Goal: Book appointment/travel/reservation

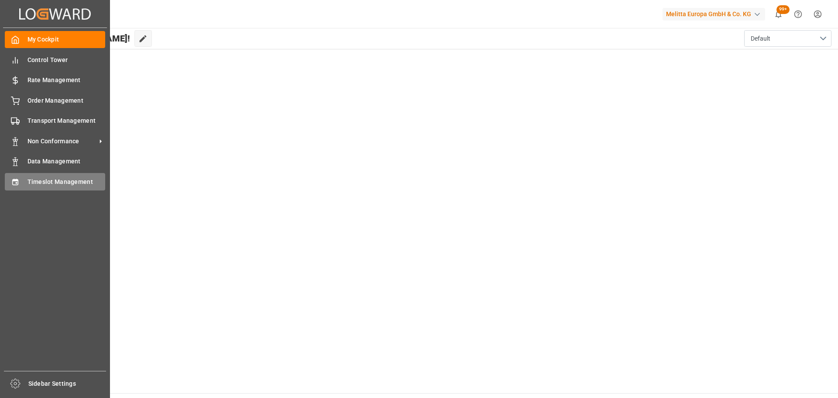
click at [28, 179] on span "Timeslot Management" at bounding box center [66, 181] width 78 height 9
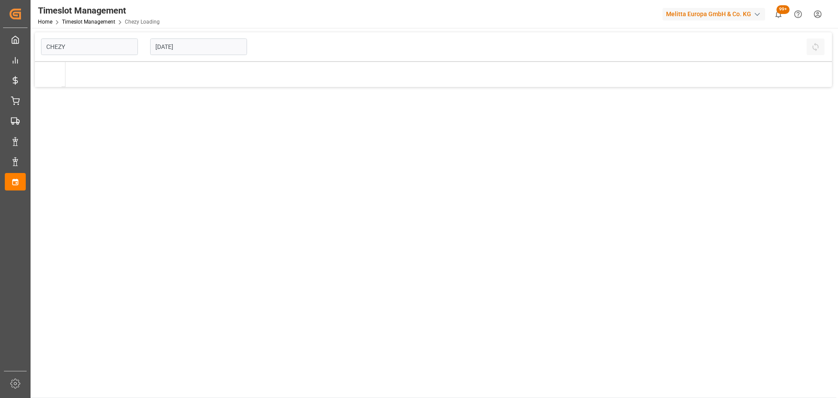
type input "Chezy Loading"
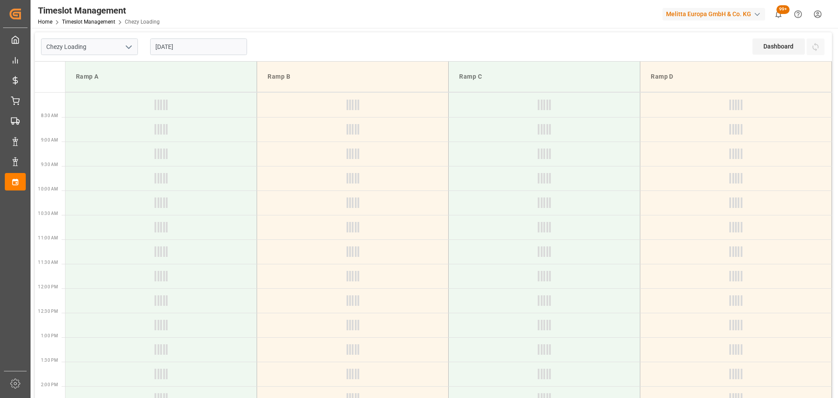
click at [173, 48] on input "[DATE]" at bounding box center [198, 46] width 97 height 17
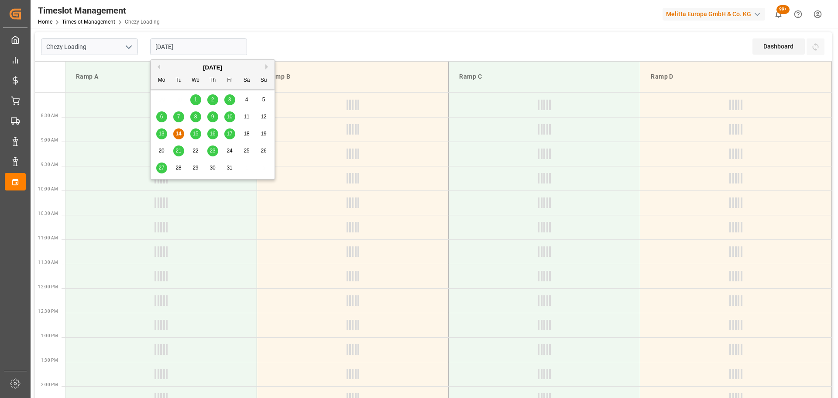
click at [163, 133] on span "13" at bounding box center [161, 134] width 6 height 6
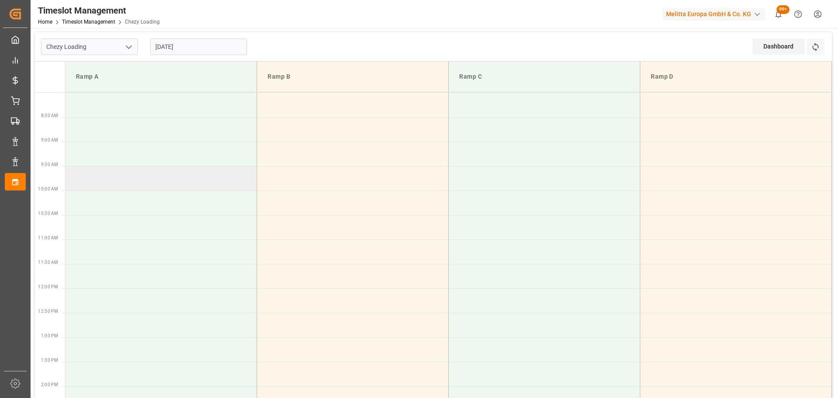
drag, startPoint x: 135, startPoint y: 170, endPoint x: 148, endPoint y: 166, distance: 13.4
click at [135, 170] on td at bounding box center [161, 178] width 192 height 24
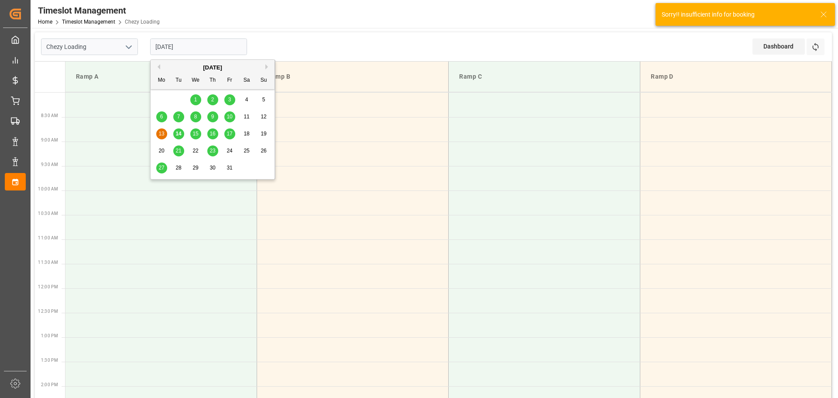
click at [175, 48] on input "[DATE]" at bounding box center [198, 46] width 97 height 17
click at [162, 131] on span "13" at bounding box center [161, 134] width 6 height 6
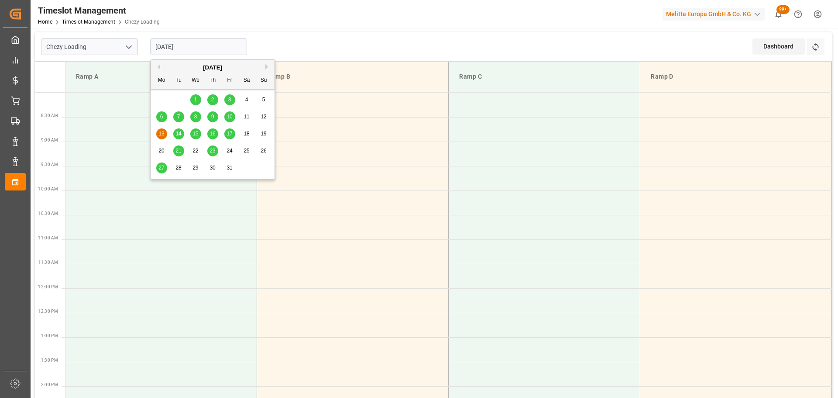
click at [214, 46] on input "[DATE]" at bounding box center [198, 46] width 97 height 17
click at [175, 133] on div "14" at bounding box center [178, 134] width 11 height 10
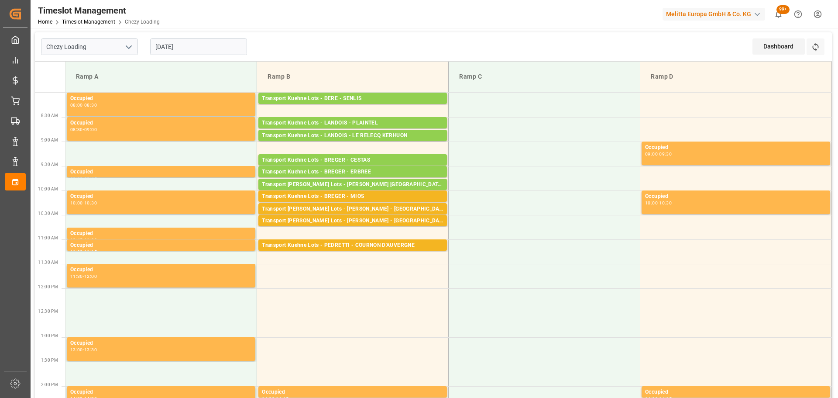
click at [173, 38] on div "[DATE]" at bounding box center [198, 46] width 109 height 29
click at [182, 45] on input "[DATE]" at bounding box center [198, 46] width 97 height 17
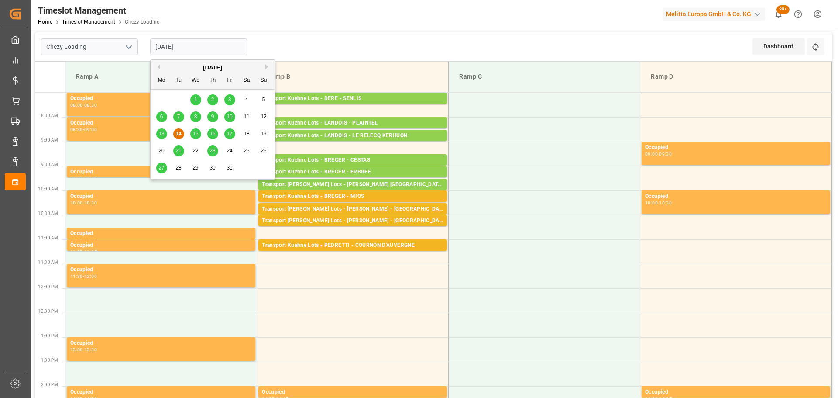
click at [165, 131] on div "13" at bounding box center [161, 134] width 11 height 10
type input "[DATE]"
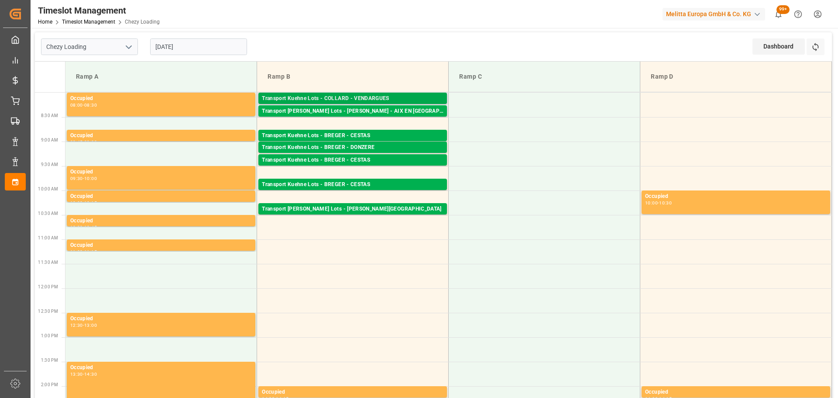
click at [393, 96] on div "Transport Kuehne Lots - COLLARD - VENDARGUES" at bounding box center [353, 98] width 182 height 9
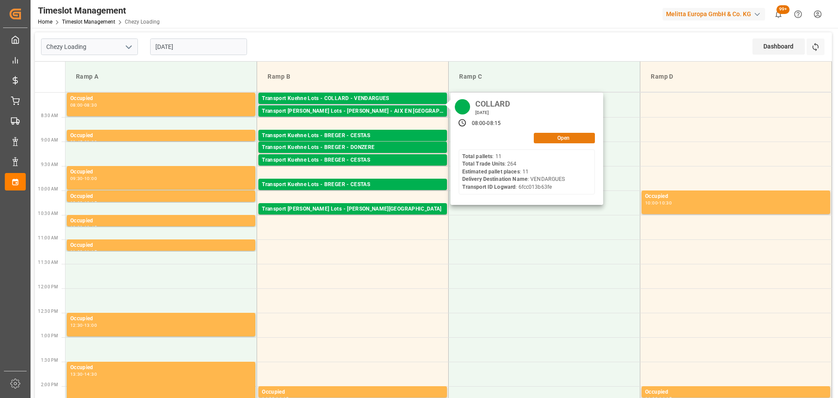
click at [574, 133] on button "Open" at bounding box center [564, 138] width 61 height 10
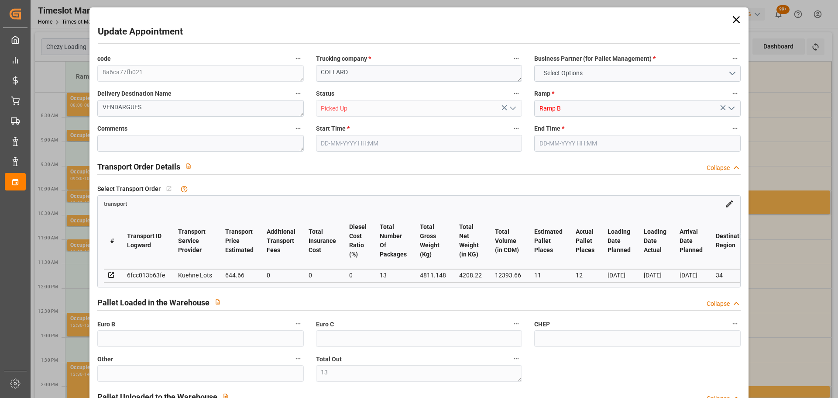
type input "13"
type input "11"
type input "12"
type input "644.66"
type input "0"
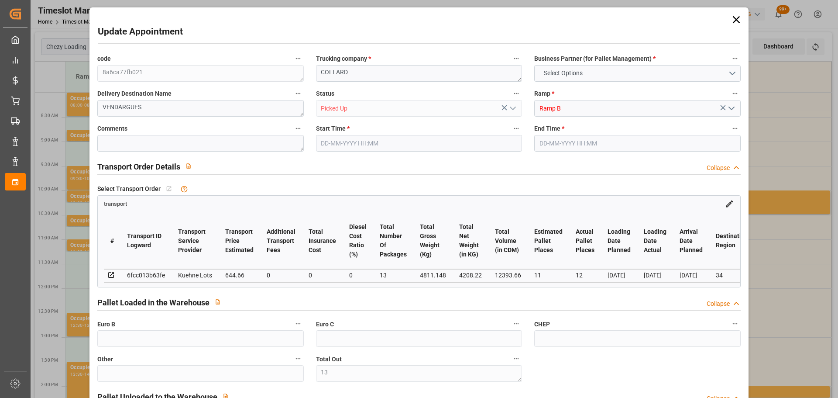
type input "0"
type input "644.66"
type input "0"
type input "13"
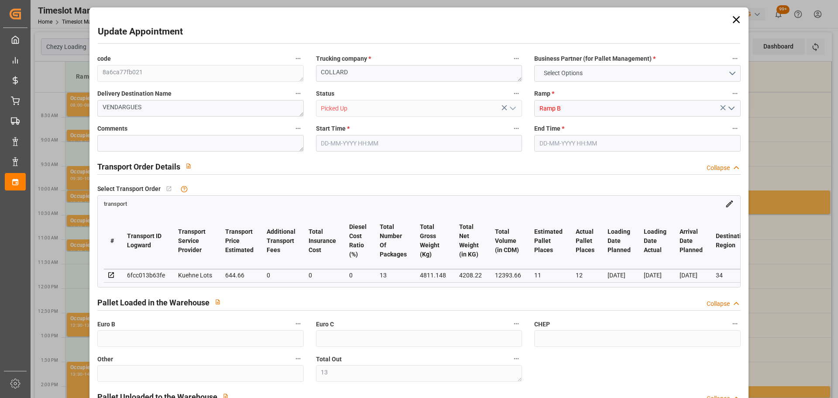
type input "4208.22"
type input "5337.6"
type input "12393.66"
type input "34"
type input "11"
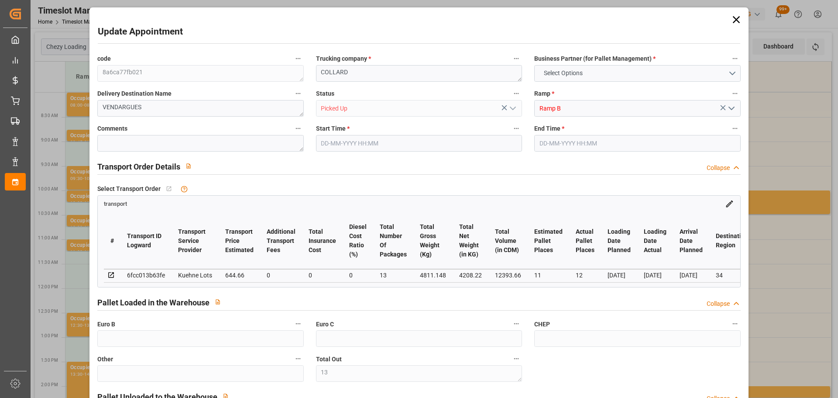
type input "264"
type input "13"
type input "101"
type input "4811.148"
type input "0"
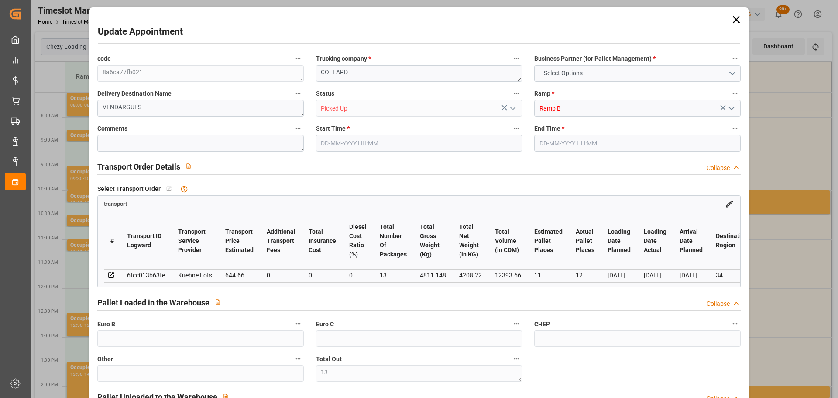
type input "10767.6795"
type input "0"
type input "21"
type input "80"
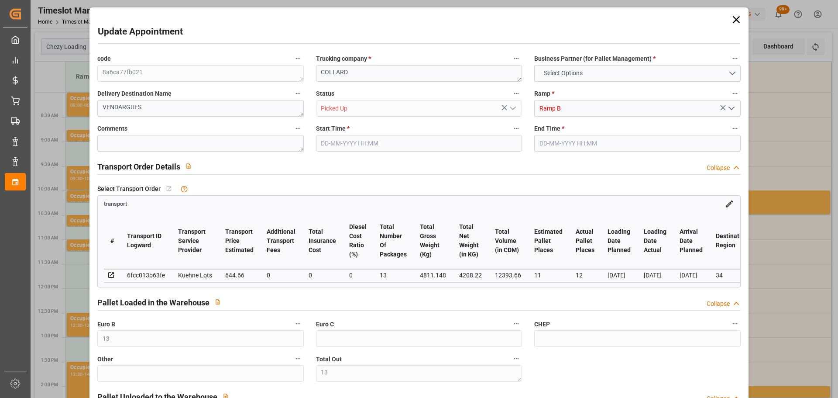
type input "[DATE] 08:00"
type input "[DATE] 08:15"
type input "[DATE] 13:41"
type input "[DATE] 11:23"
type input "[DATE]"
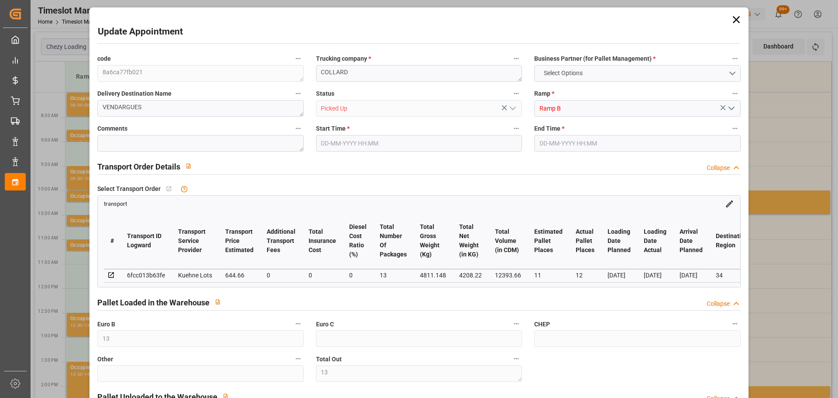
type input "[DATE]"
click at [732, 18] on icon at bounding box center [735, 19] width 7 height 7
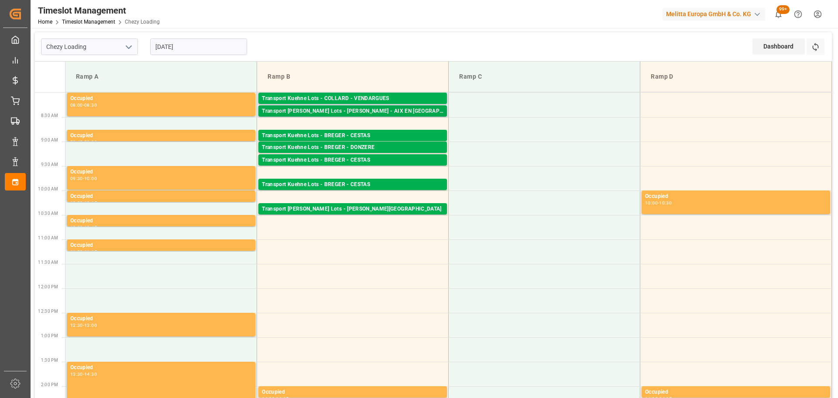
click at [378, 113] on div "Transport [PERSON_NAME] Lots - [PERSON_NAME] - AIX EN [GEOGRAPHIC_DATA]" at bounding box center [353, 111] width 182 height 9
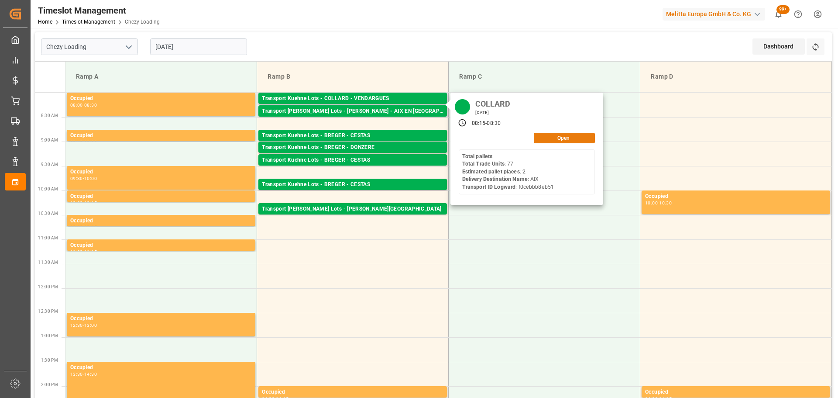
click at [547, 135] on button "Open" at bounding box center [564, 138] width 61 height 10
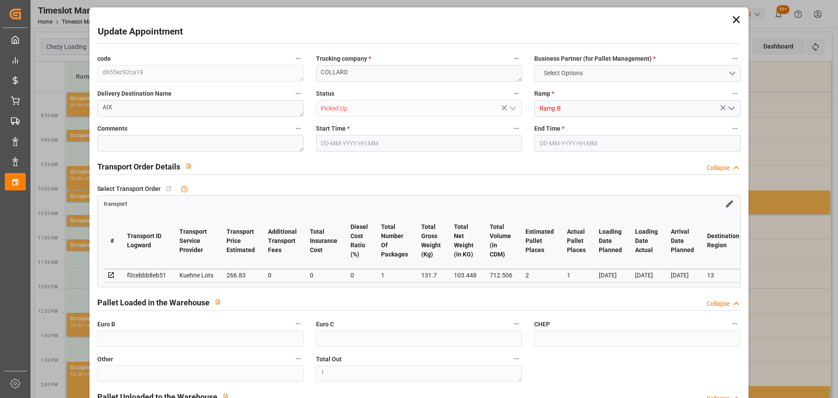
type input "1"
type input "2"
type input "1"
type input "266.83"
type input "0"
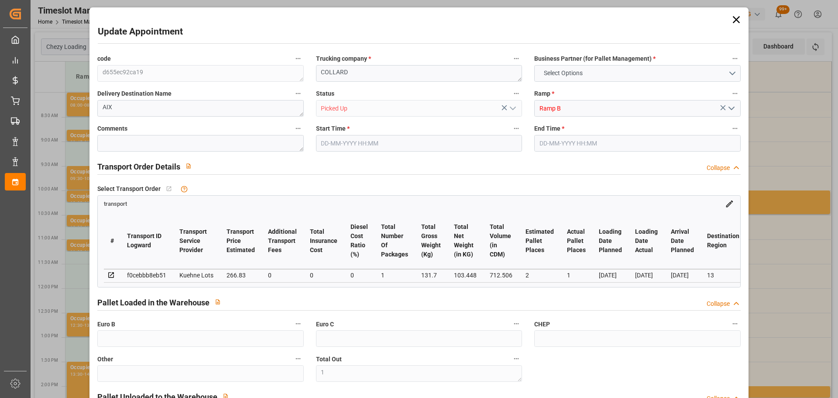
type input "0"
type input "266.83"
type input "0"
type input "1"
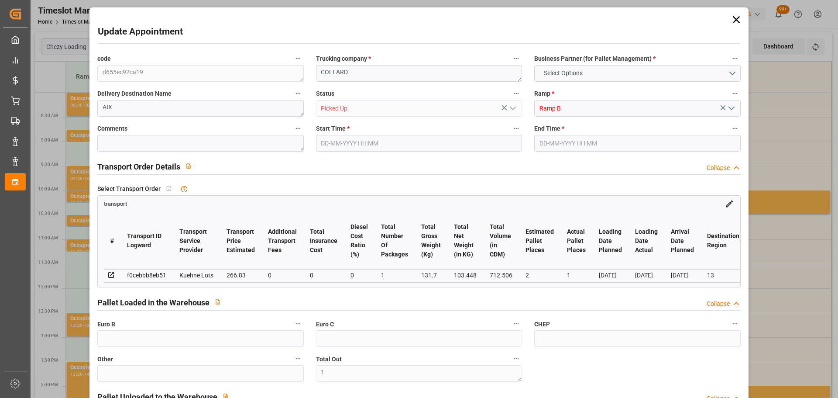
type input "103.448"
type input "338.7"
type input "712.506"
type input "13"
type input "0"
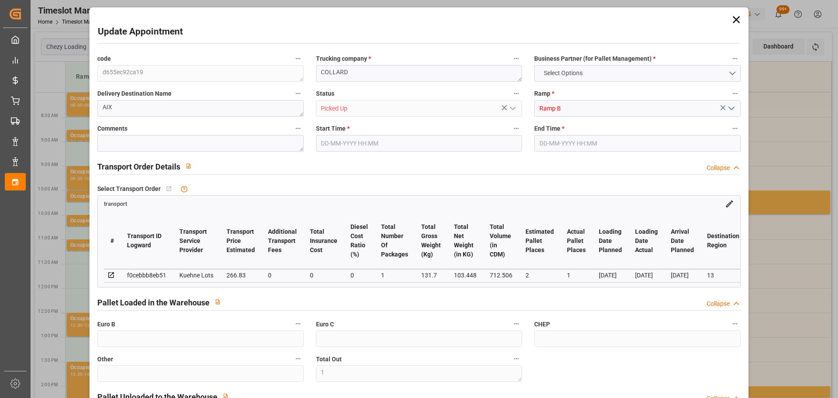
type input "77"
type input "9"
type input "101"
type input "131.7"
type input "0"
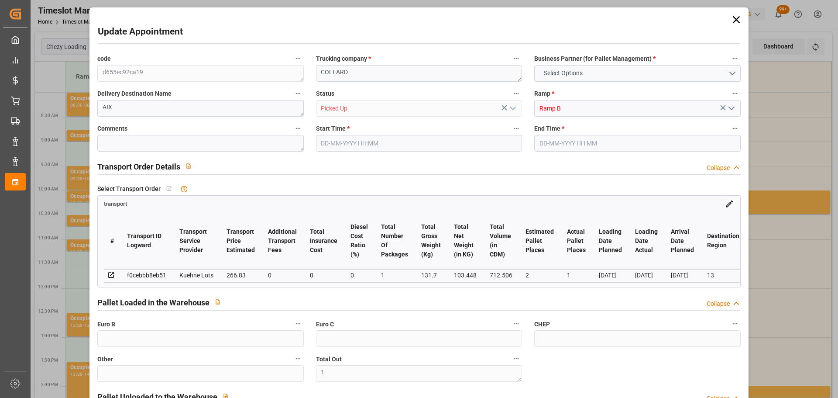
type input "4710.8598"
type input "0"
type input "21"
type input "35"
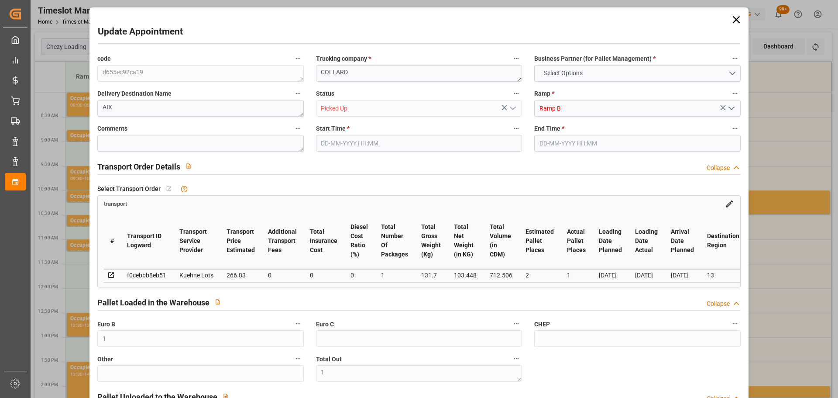
type input "[DATE] 08:15"
type input "[DATE] 08:30"
type input "[DATE] 13:20"
type input "[DATE] 11:21"
type input "[DATE]"
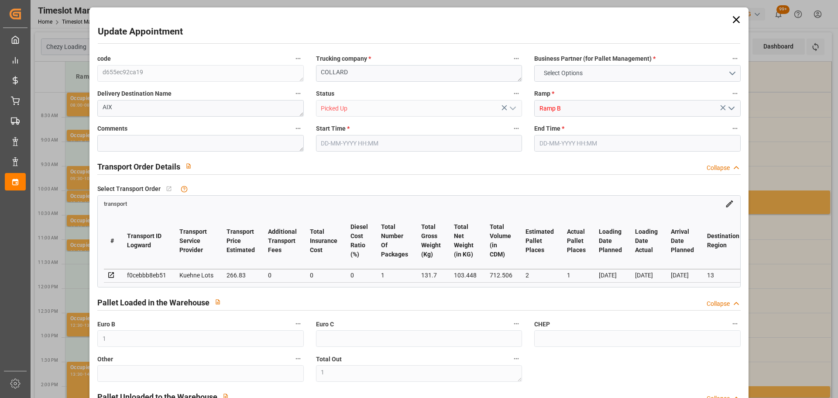
type input "[DATE]"
click at [732, 16] on icon at bounding box center [736, 20] width 12 height 12
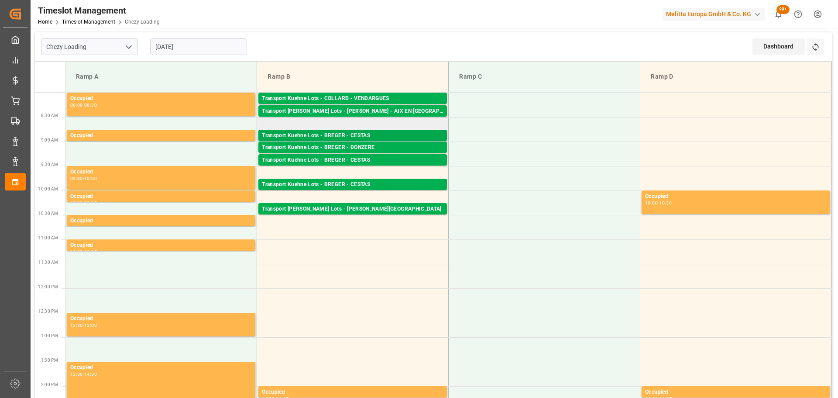
click at [373, 132] on div "Transport Kuehne Lots - BREGER - CESTAS" at bounding box center [353, 135] width 182 height 9
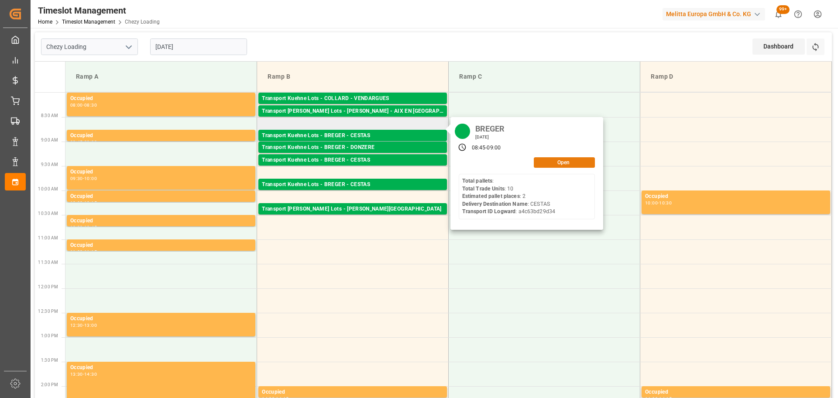
click at [567, 161] on button "Open" at bounding box center [564, 162] width 61 height 10
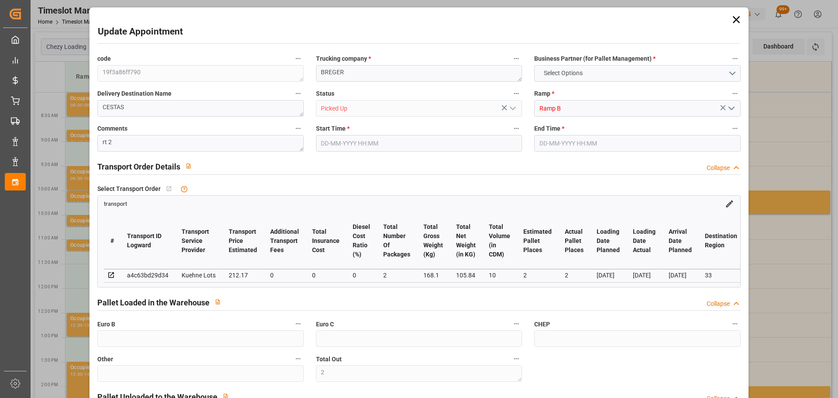
type input "2"
type input "212.17"
type input "0"
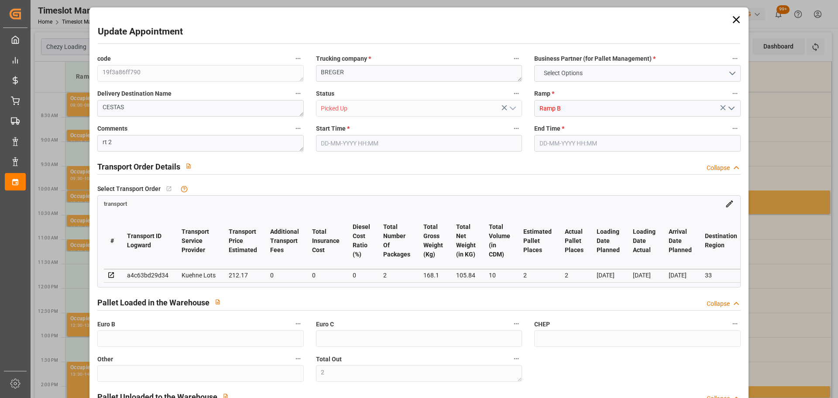
type input "0"
type input "212.17"
type input "0"
type input "2"
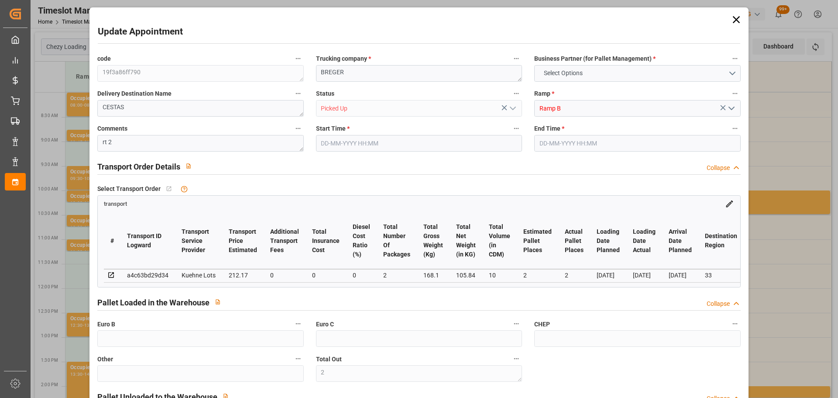
type input "105.84"
type input "215.24"
type input "10"
type input "33"
type input "0"
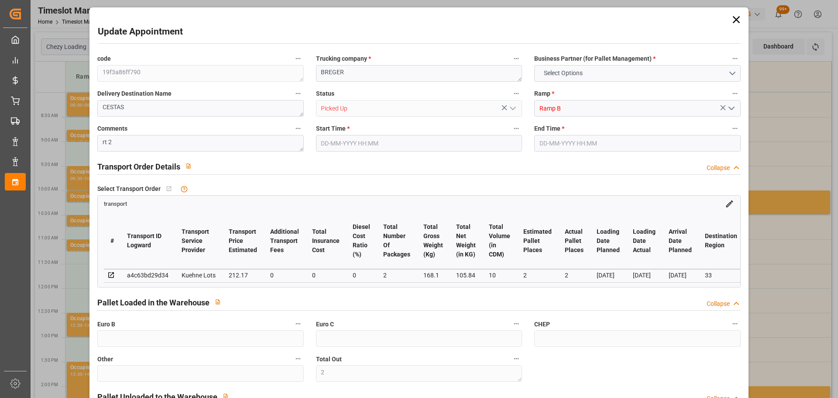
type input "10"
type input "2"
type input "101"
type input "168.1"
type input "0"
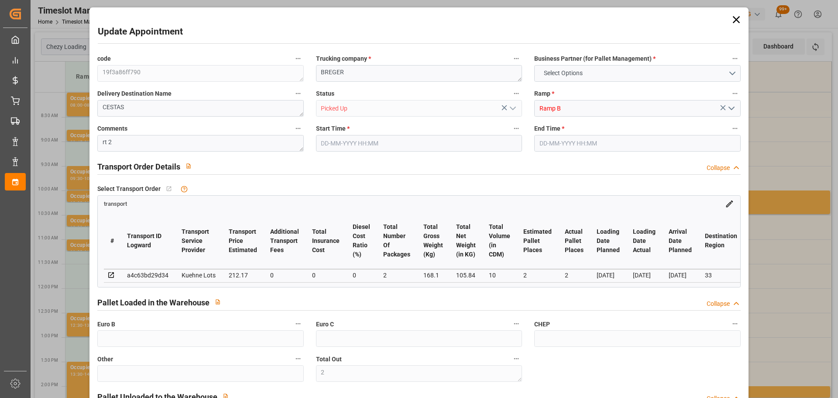
type input "4710.8598"
type input "0"
type input "21"
type input "35"
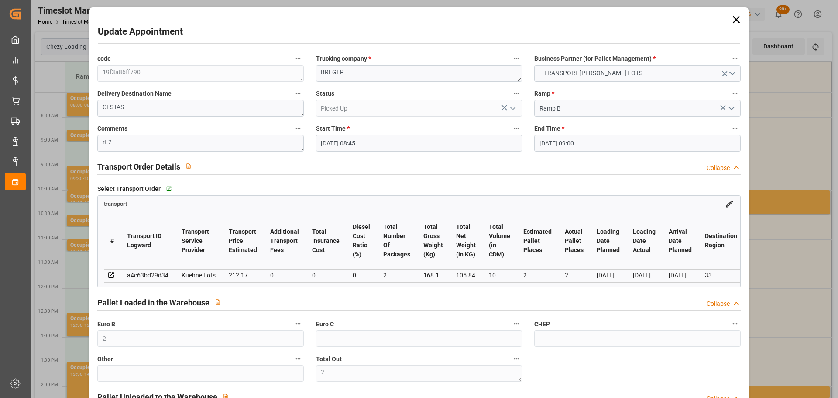
type input "[DATE] 08:45"
type input "[DATE] 09:00"
type input "[DATE] 13:50"
type input "[DATE] 11:23"
type input "[DATE]"
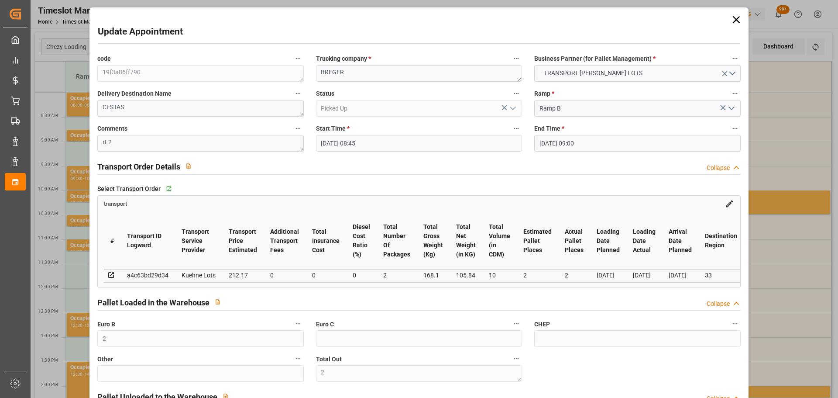
type input "[DATE]"
click at [735, 17] on icon at bounding box center [736, 20] width 12 height 12
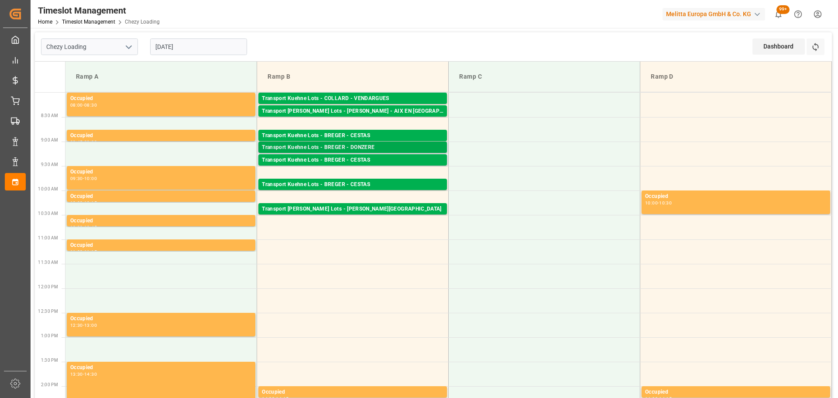
click at [366, 144] on div "Transport Kuehne Lots - BREGER - DONZERE" at bounding box center [353, 147] width 182 height 9
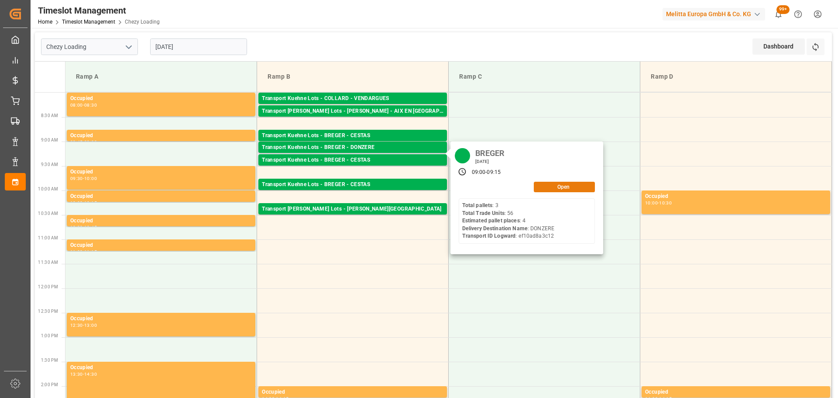
click at [544, 186] on button "Open" at bounding box center [564, 187] width 61 height 10
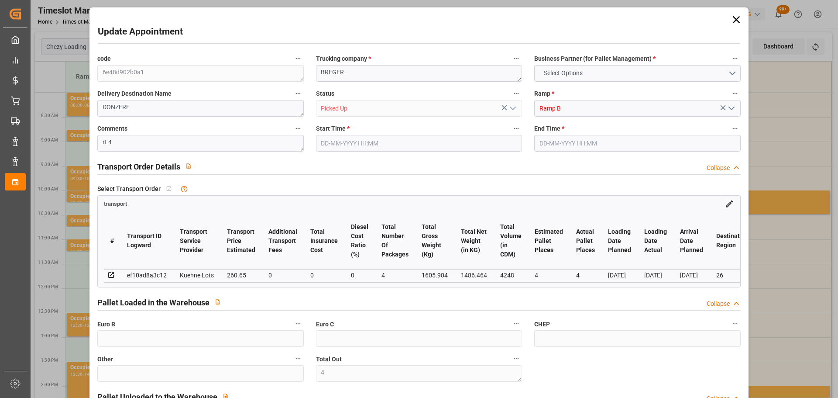
type input "4"
type input "260.65"
type input "0"
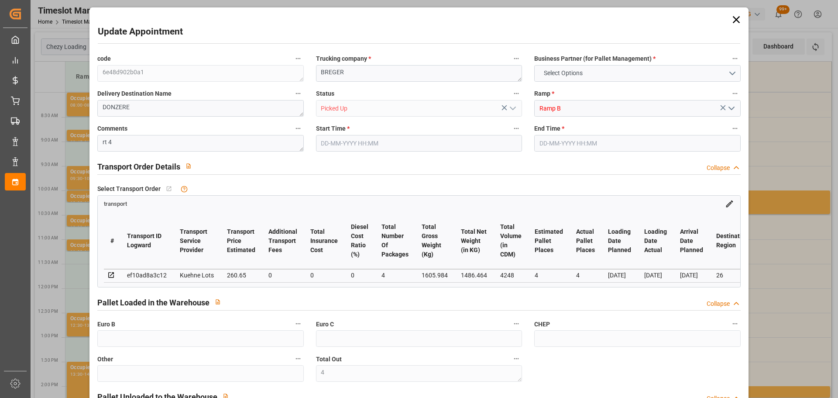
type input "0"
type input "260.65"
type input "0"
type input "4"
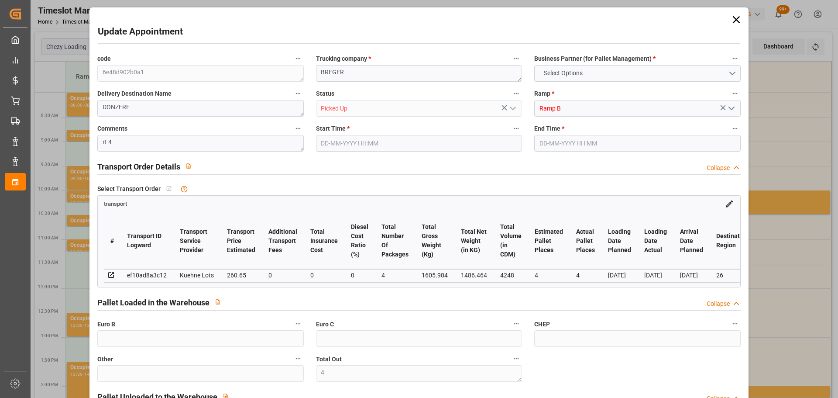
type input "1486.464"
type input "1791"
type input "4248"
type input "26"
type input "3"
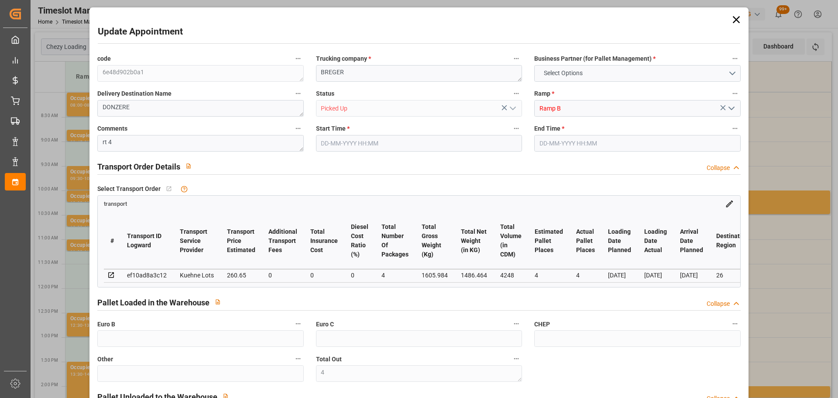
type input "56"
type input "4"
type input "101"
type input "1605.984"
type input "0"
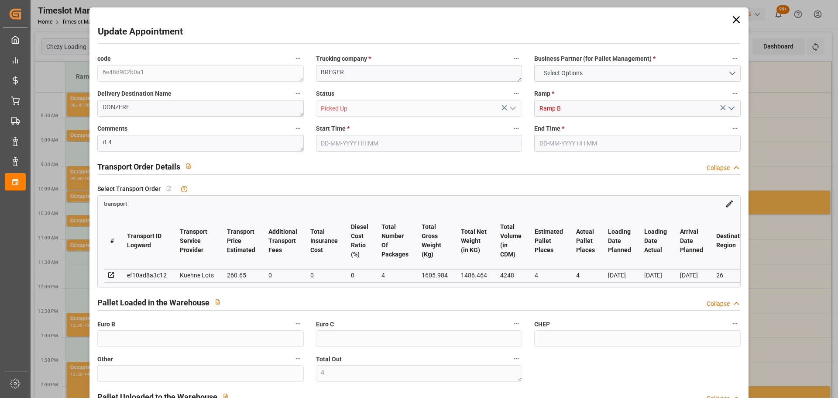
type input "4710.8598"
type input "0"
type input "21"
type input "35"
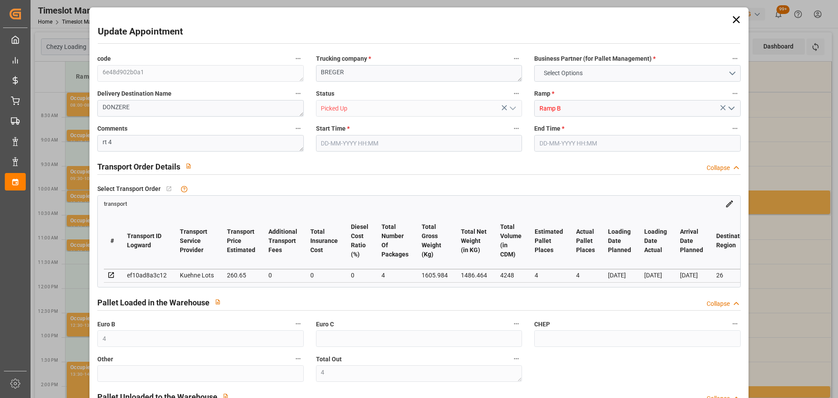
type input "[DATE] 09:00"
type input "[DATE] 09:15"
type input "[DATE] 13:21"
type input "[DATE] 11:21"
type input "[DATE]"
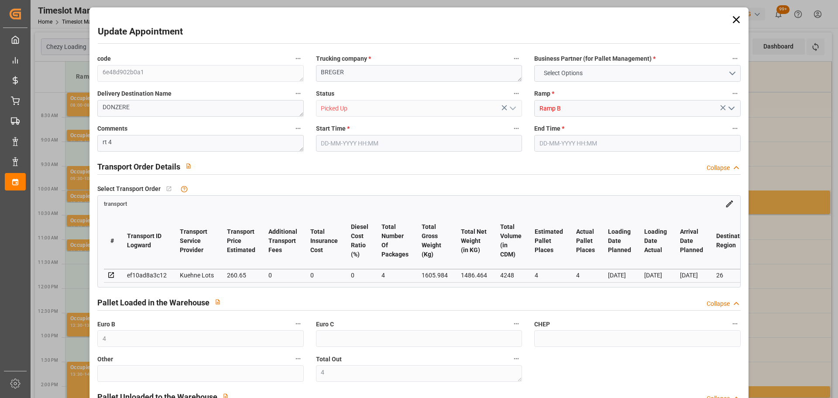
type input "[DATE]"
click at [733, 18] on icon at bounding box center [736, 20] width 12 height 12
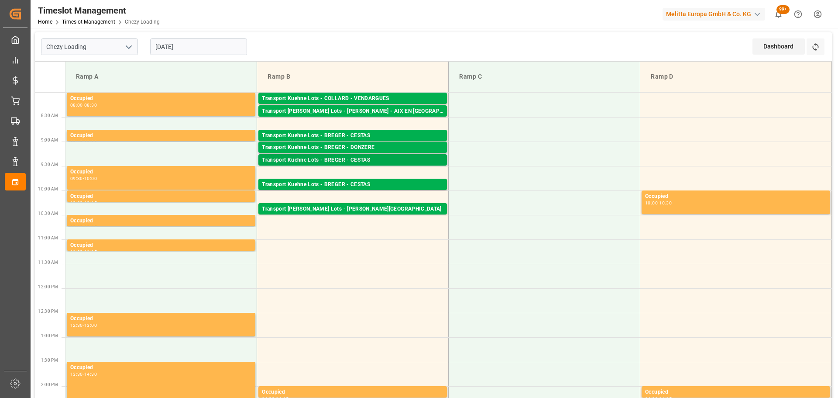
click at [366, 160] on div "Transport Kuehne Lots - BREGER - CESTAS" at bounding box center [353, 160] width 182 height 9
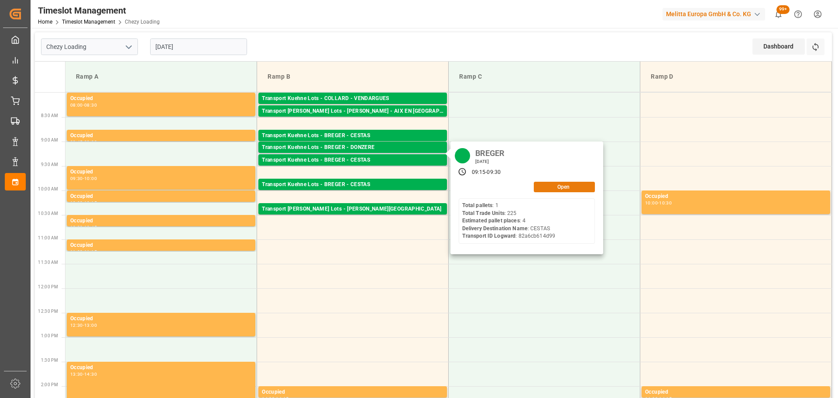
click at [561, 189] on button "Open" at bounding box center [564, 187] width 61 height 10
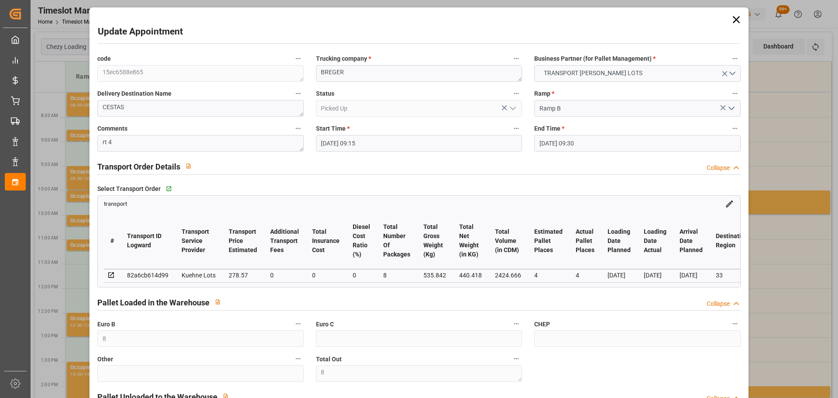
click at [730, 16] on icon at bounding box center [736, 20] width 12 height 12
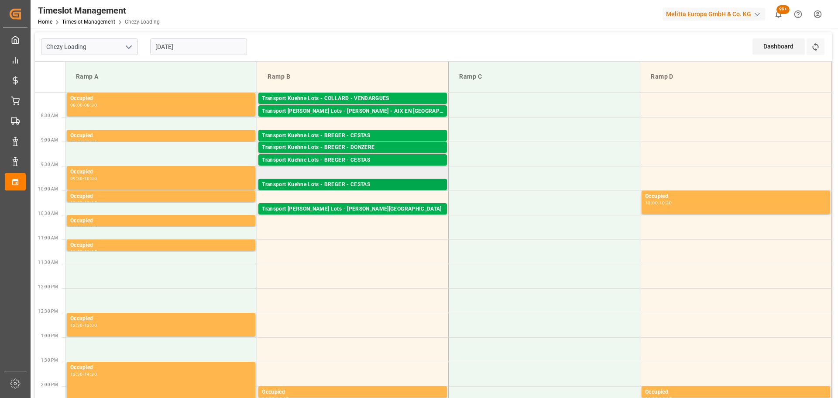
click at [395, 180] on div "Transport Kuehne Lots - BREGER - CESTAS" at bounding box center [353, 184] width 182 height 9
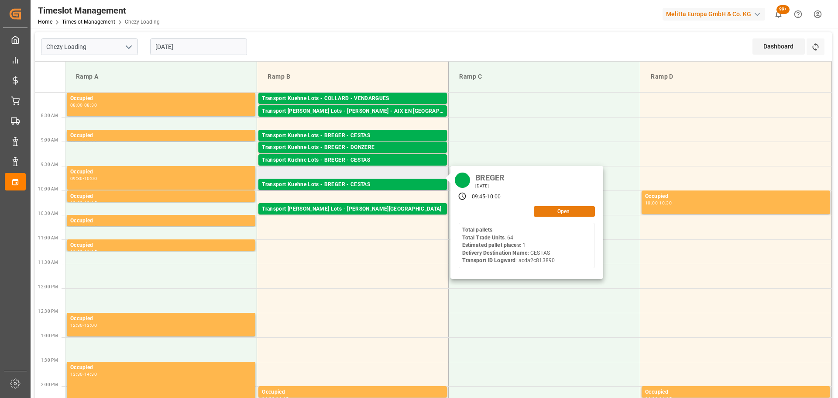
click at [548, 206] on button "Open" at bounding box center [564, 211] width 61 height 10
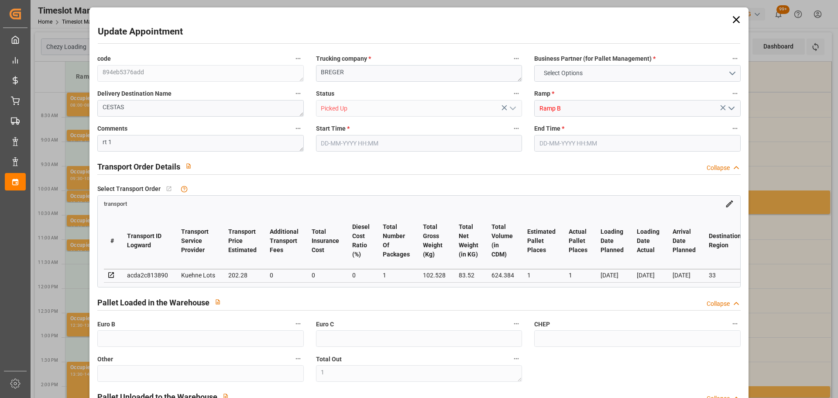
type input "1"
type input "202.28"
type input "0"
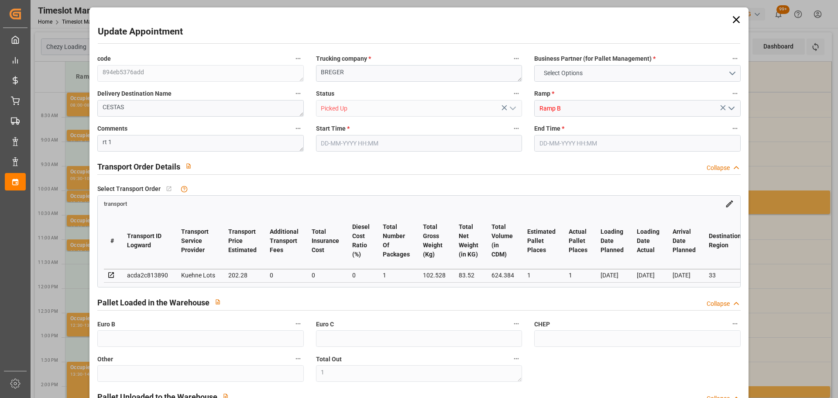
type input "0"
type input "202.28"
type input "0"
type input "1"
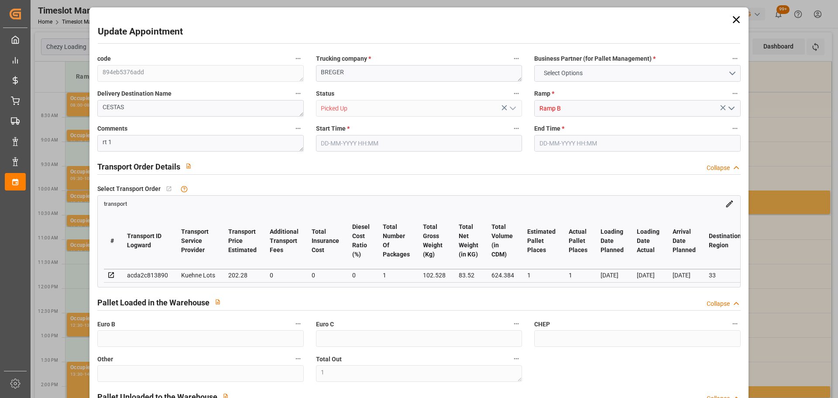
type input "83.52"
type input "130"
type input "624.384"
type input "33"
type input "0"
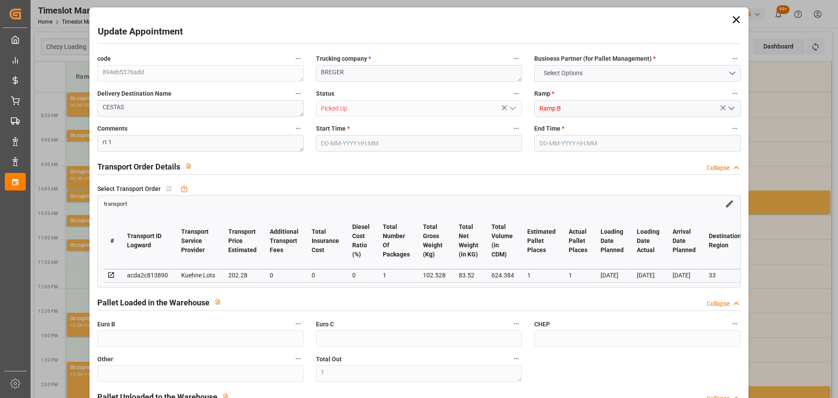
type input "64"
type input "1"
type input "101"
type input "102.528"
type input "0"
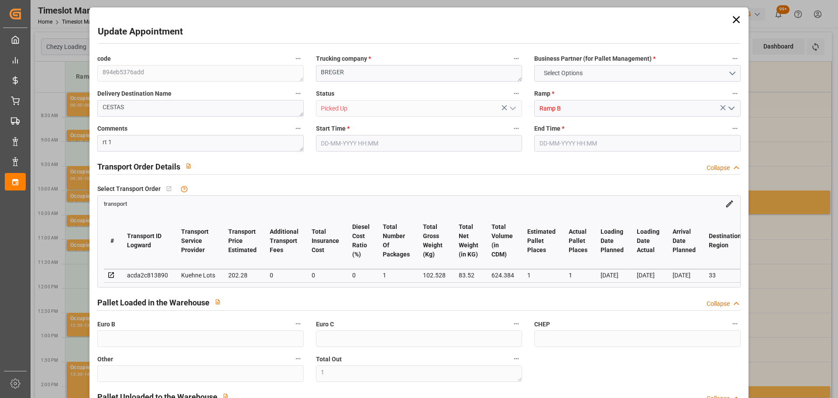
type input "4710.8598"
type input "0"
type input "21"
type input "35"
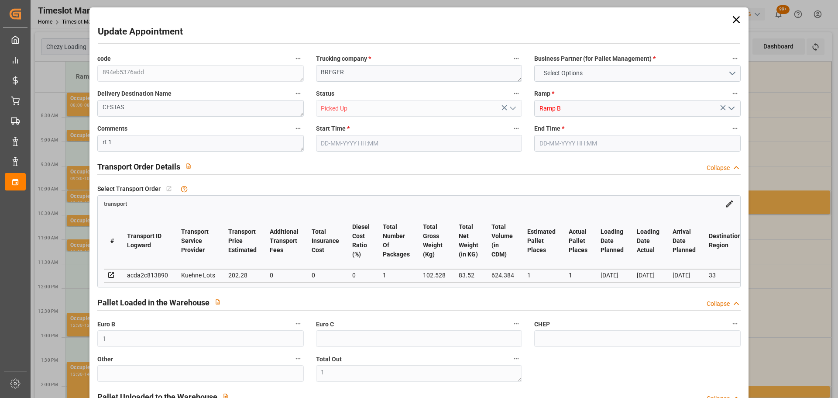
type input "[DATE] 09:45"
type input "[DATE] 10:00"
type input "[DATE] 13:23"
type input "[DATE] 12:13"
type input "[DATE]"
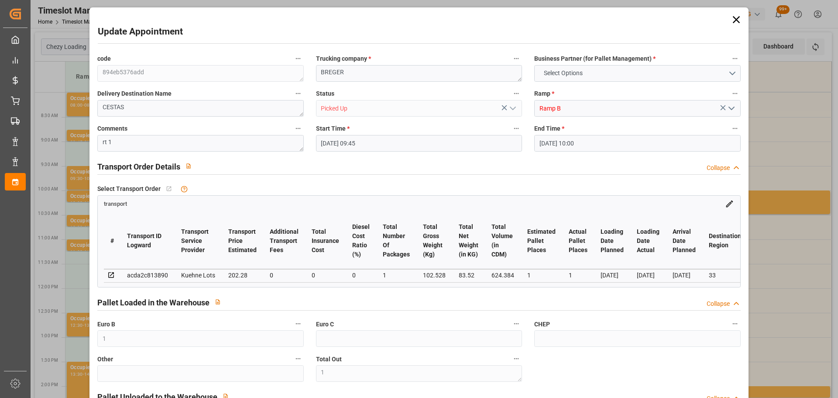
type input "[DATE]"
click at [735, 20] on icon at bounding box center [736, 20] width 12 height 12
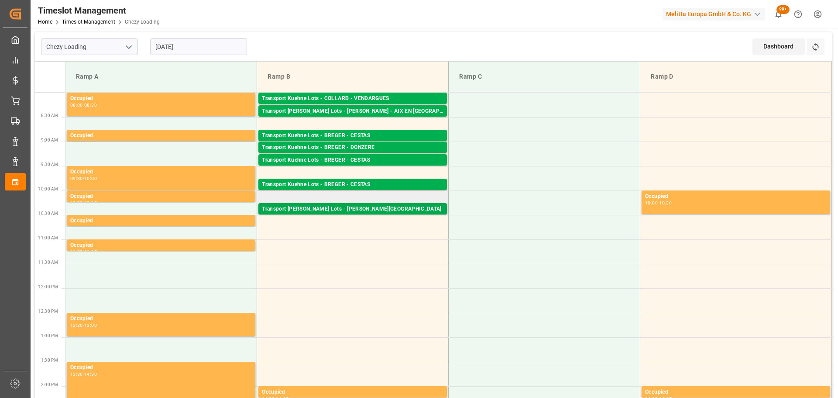
click at [371, 206] on div "Transport [PERSON_NAME] Lots - [PERSON_NAME][GEOGRAPHIC_DATA]" at bounding box center [353, 209] width 182 height 9
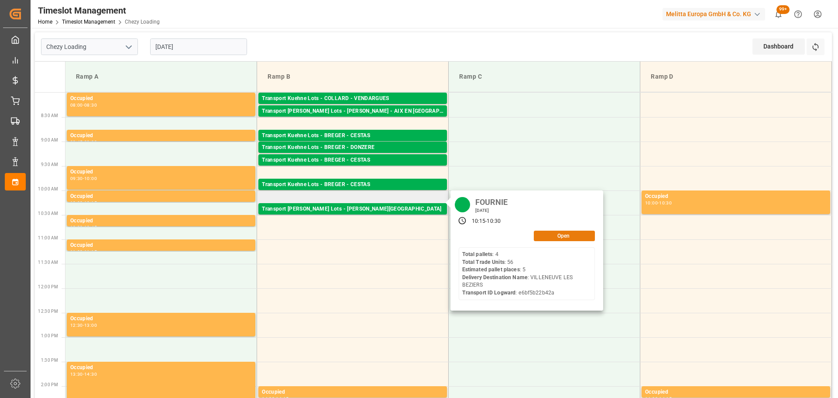
click at [556, 233] on button "Open" at bounding box center [564, 235] width 61 height 10
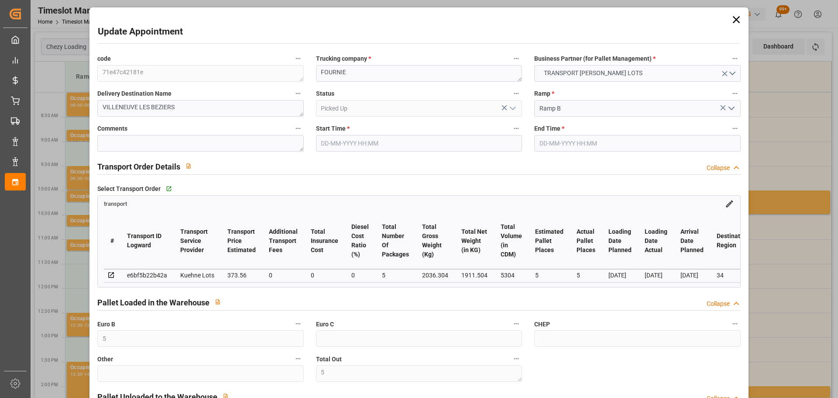
type input "[DATE] 10:15"
type input "[DATE] 10:30"
type input "[DATE] 13:04"
type input "[DATE] 11:30"
type input "[DATE]"
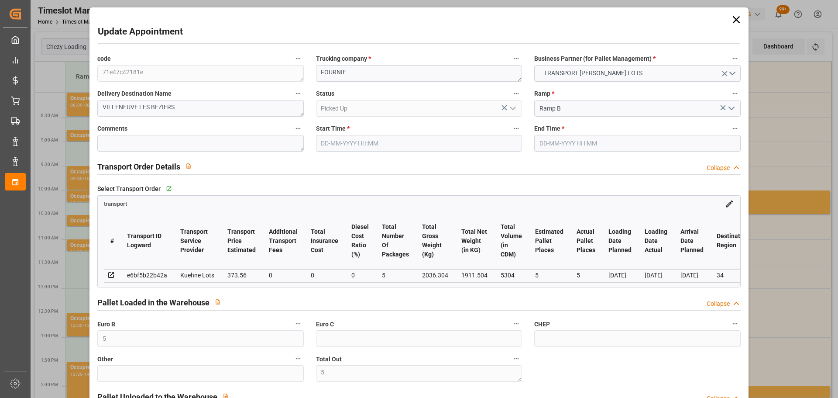
type input "[DATE]"
click at [731, 18] on icon at bounding box center [736, 20] width 12 height 12
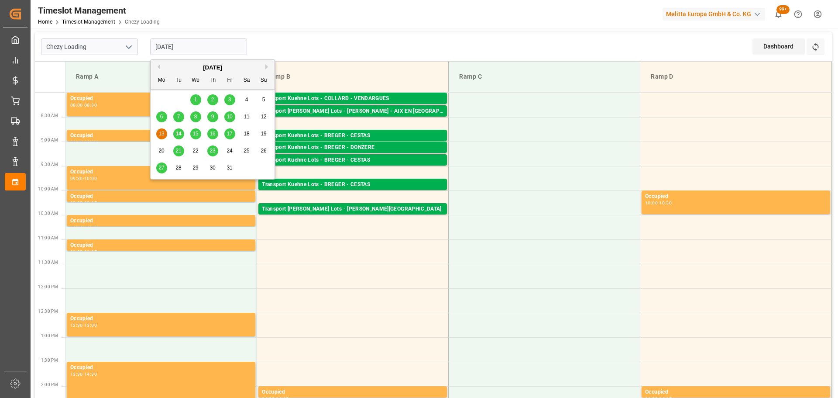
click at [166, 42] on input "[DATE]" at bounding box center [198, 46] width 97 height 17
click at [196, 135] on span "15" at bounding box center [195, 134] width 6 height 6
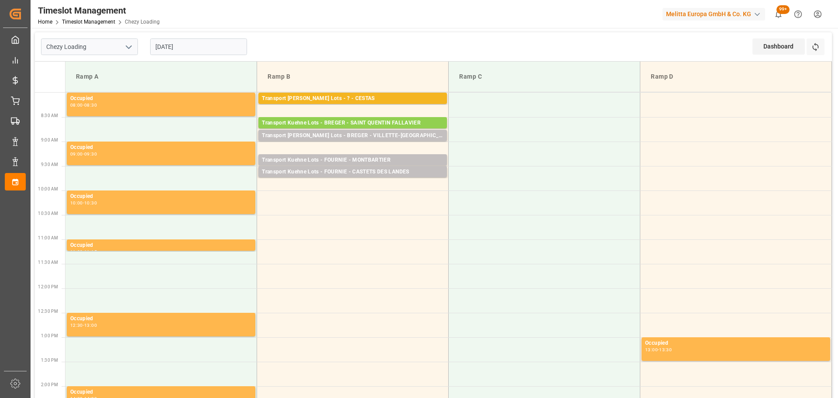
click at [198, 49] on input "[DATE]" at bounding box center [198, 46] width 97 height 17
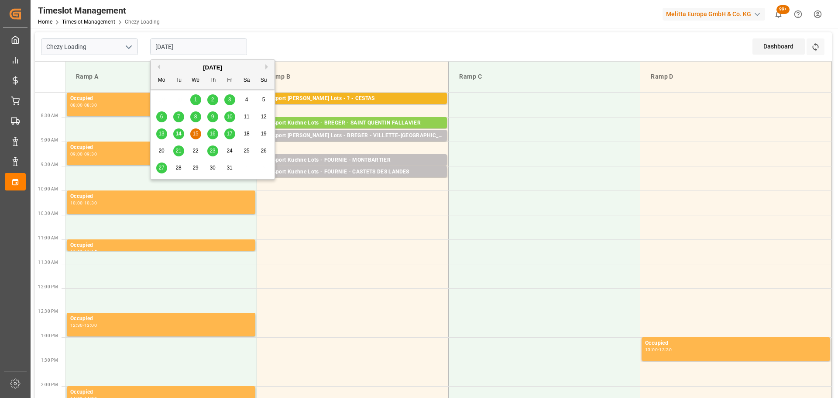
click at [177, 131] on span "14" at bounding box center [178, 134] width 6 height 6
type input "[DATE]"
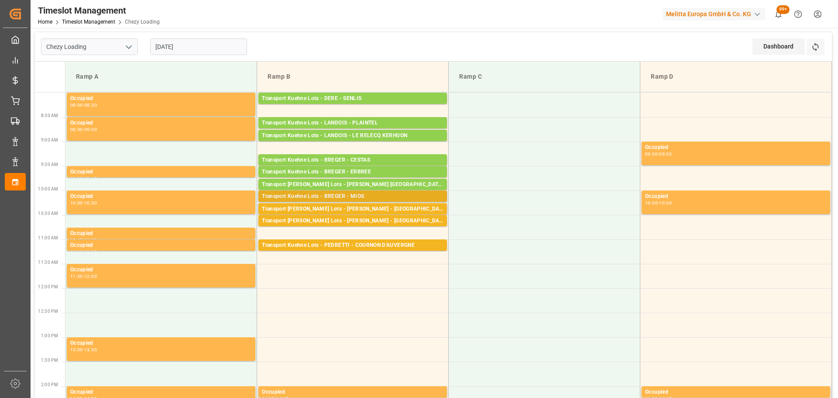
click at [340, 193] on div "Transport Kuehne Lots - BREGER - MIOS" at bounding box center [353, 196] width 182 height 9
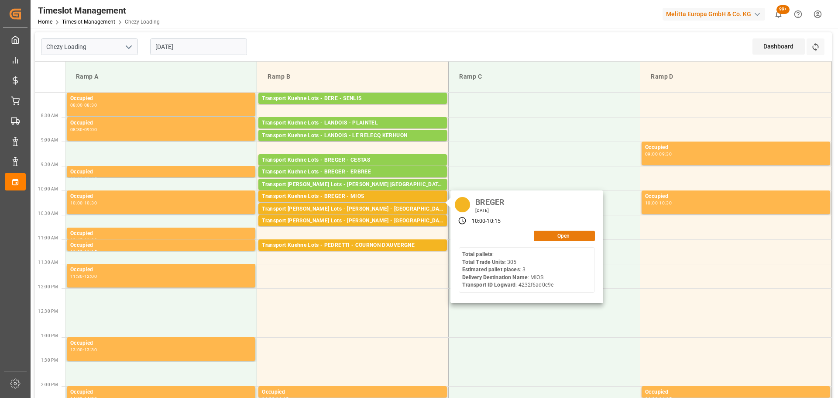
click at [561, 233] on button "Open" at bounding box center [564, 235] width 61 height 10
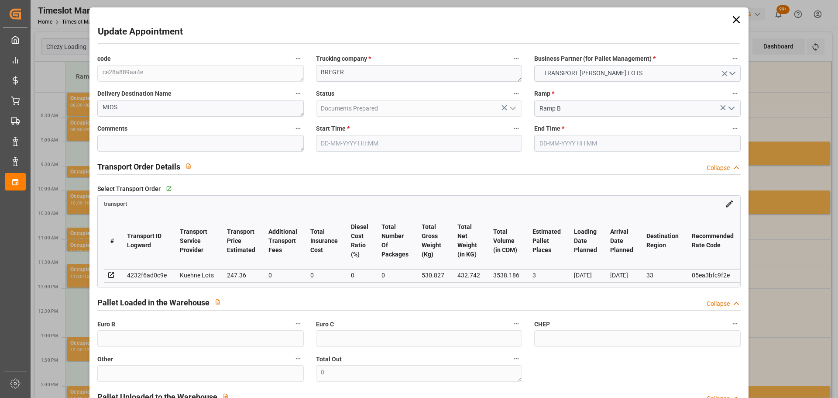
type input "3"
type input "247.36"
type input "0"
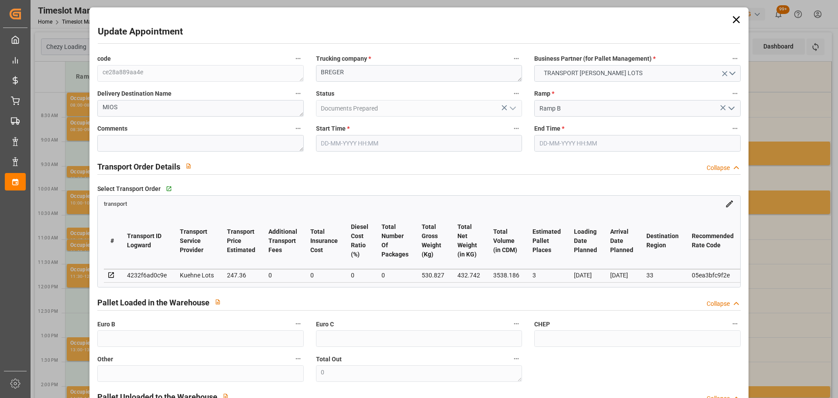
type input "247.36"
type input "0"
type input "432.742"
type input "599.827"
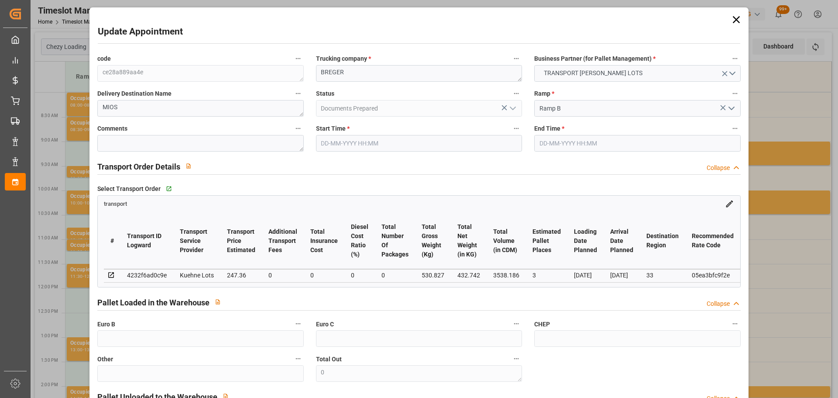
type input "3538.186"
type input "33"
type input "0"
type input "305"
type input "3"
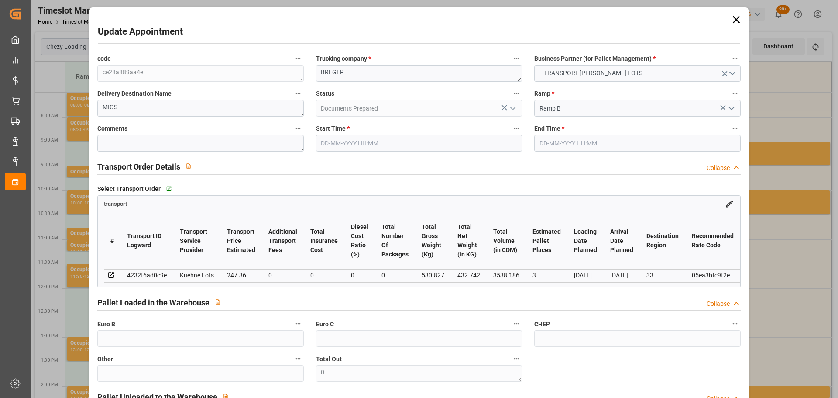
type input "101"
type input "530.827"
type input "0"
type input "4710.8598"
type input "0"
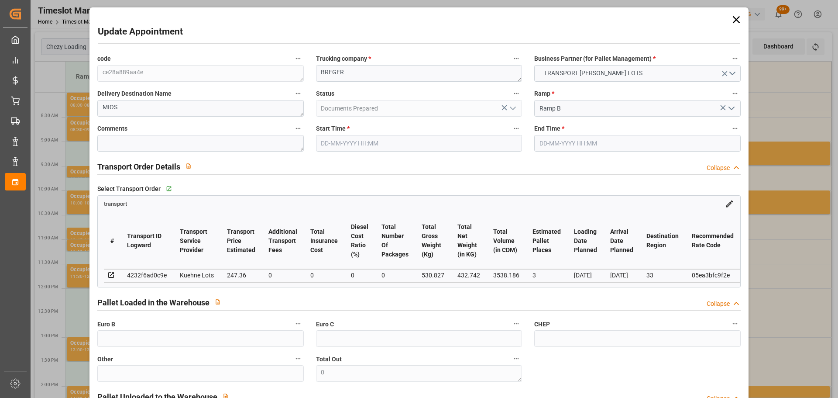
type input "0"
type input "21"
type input "35"
type input "[DATE] 10:00"
type input "[DATE] 10:15"
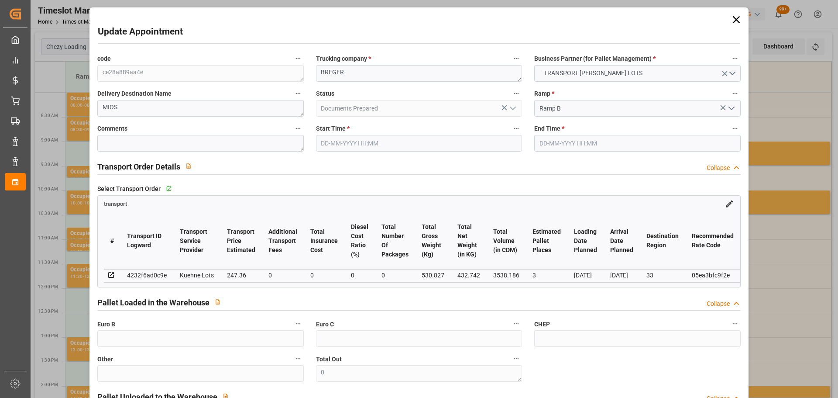
type input "[DATE] 14:05"
type input "[DATE] 11:15"
type input "[DATE]"
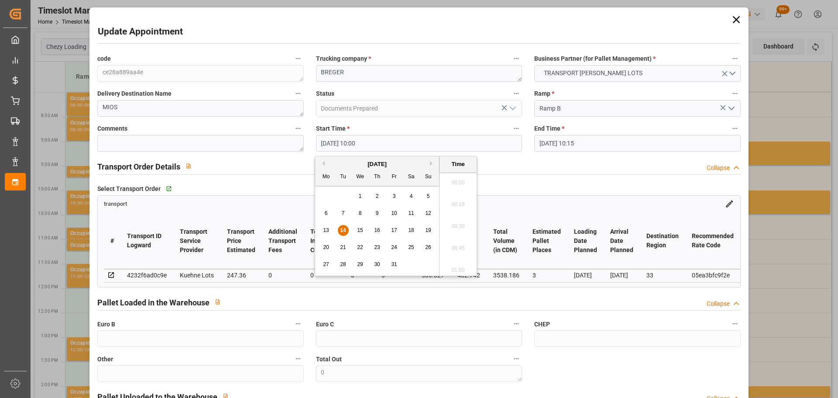
click at [329, 145] on input "[DATE] 10:00" at bounding box center [419, 143] width 206 height 17
click at [359, 224] on div "13 14 15 16 17 18 19" at bounding box center [377, 230] width 119 height 17
click at [362, 228] on span "15" at bounding box center [360, 230] width 6 height 6
type input "[DATE] 10:00"
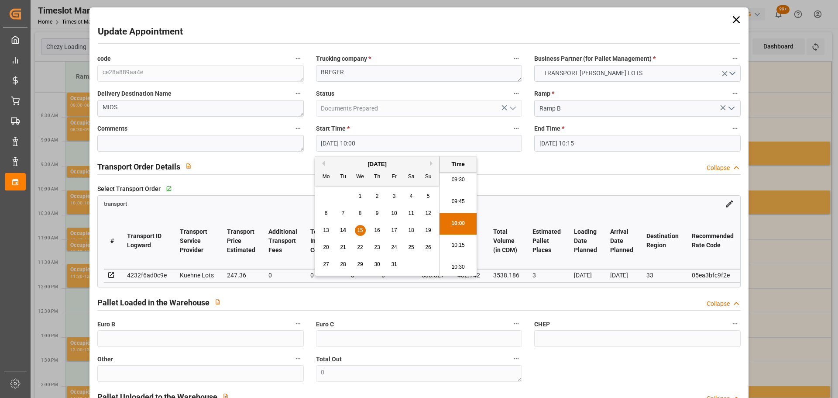
click at [455, 219] on li "10:00" at bounding box center [458, 224] width 37 height 22
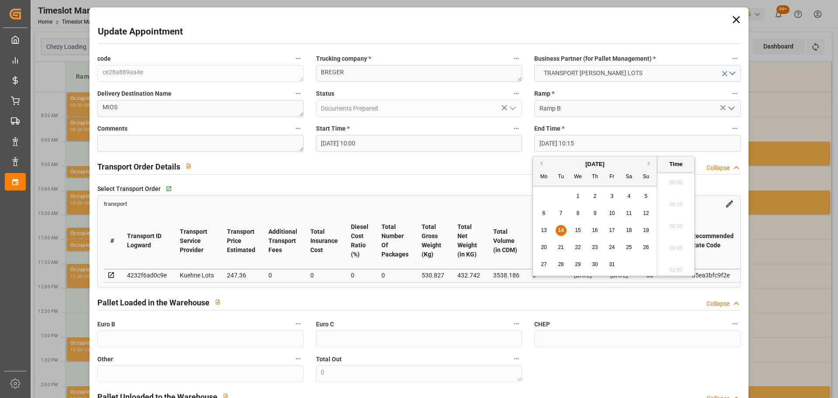
click at [546, 139] on input "[DATE] 10:15" at bounding box center [637, 143] width 206 height 17
click at [579, 227] on span "15" at bounding box center [578, 230] width 6 height 6
click at [672, 218] on li "10:15" at bounding box center [675, 224] width 37 height 22
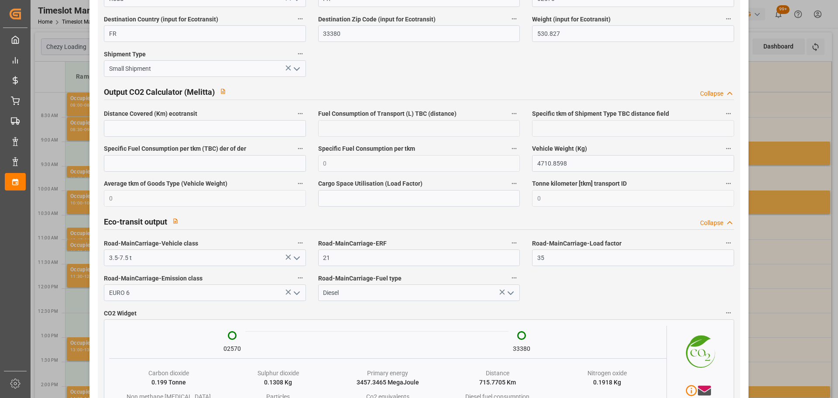
scroll to position [1443, 0]
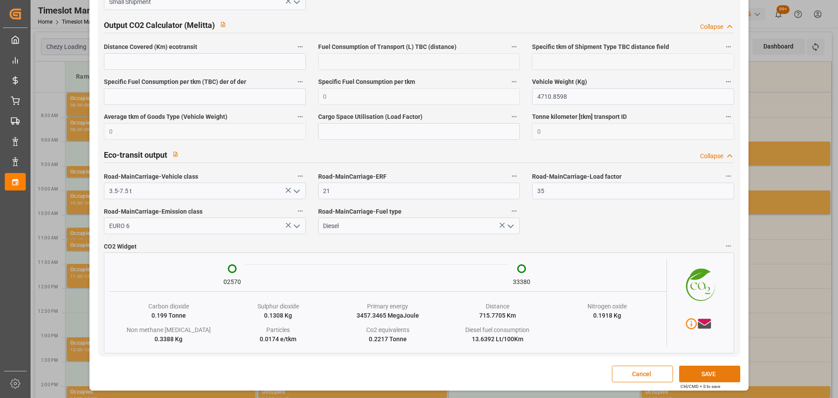
drag, startPoint x: 705, startPoint y: 374, endPoint x: 699, endPoint y: 373, distance: 6.2
click at [705, 374] on button "SAVE" at bounding box center [709, 373] width 61 height 17
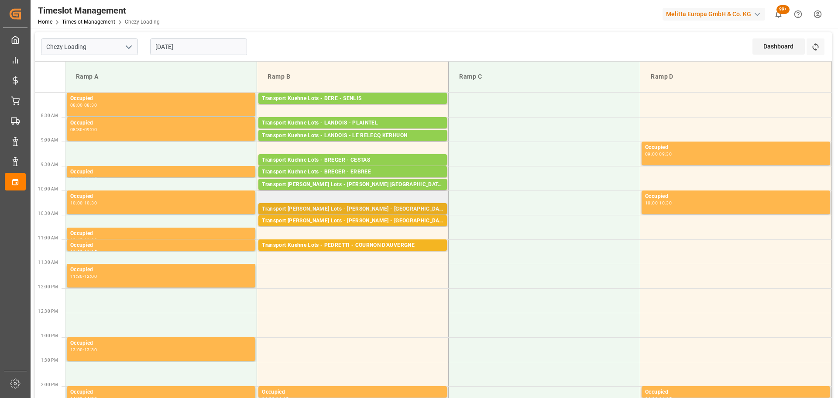
click at [363, 207] on div "Transport [PERSON_NAME] Lots - [PERSON_NAME] - [GEOGRAPHIC_DATA]" at bounding box center [353, 209] width 182 height 9
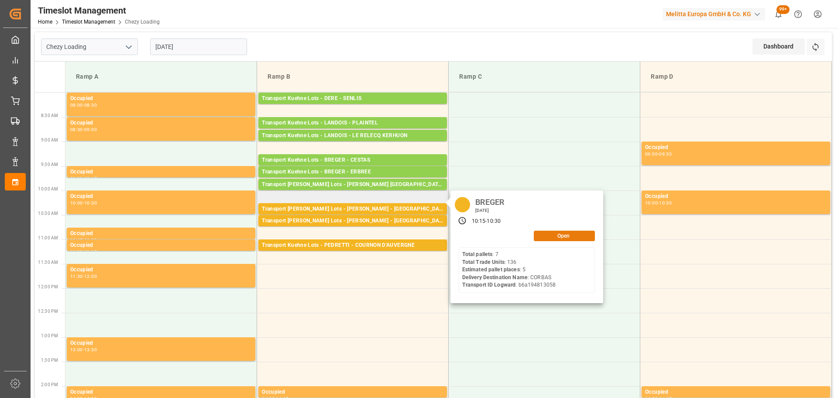
click at [551, 232] on button "Open" at bounding box center [564, 235] width 61 height 10
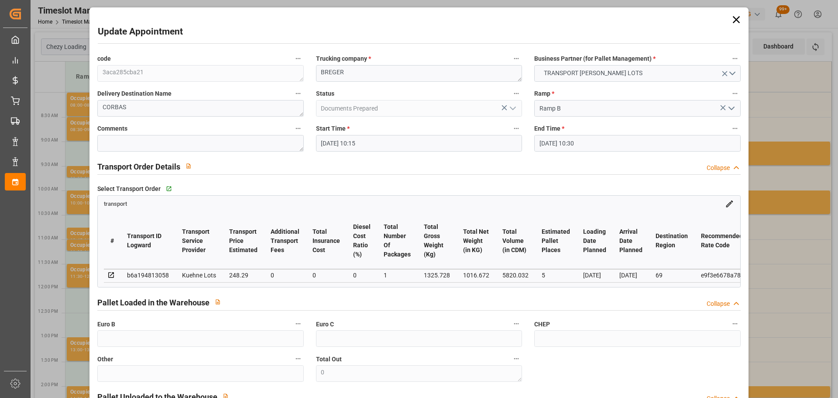
click at [340, 139] on input "[DATE] 10:15" at bounding box center [419, 143] width 206 height 17
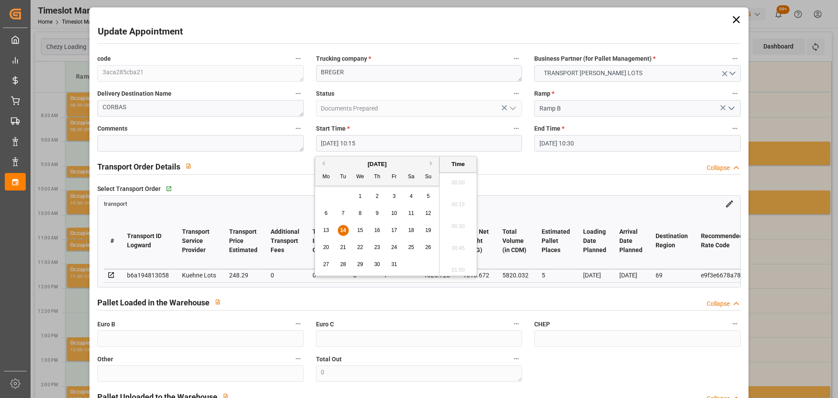
scroll to position [854, 0]
click at [358, 227] on span "15" at bounding box center [360, 230] width 6 height 6
click at [448, 221] on li "10:15" at bounding box center [458, 224] width 37 height 22
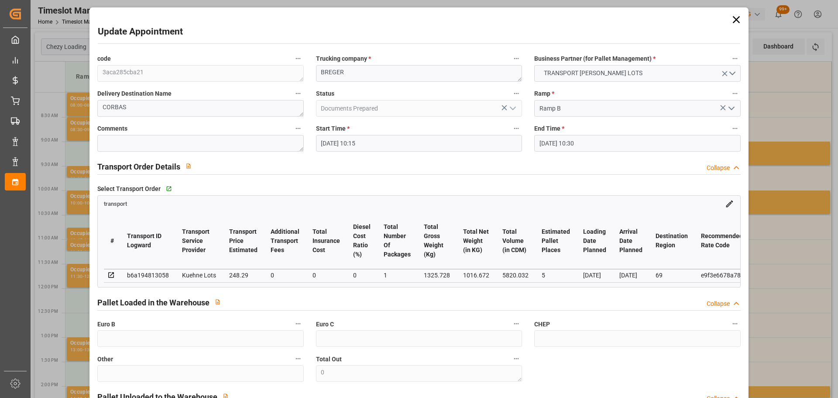
click at [561, 138] on input "[DATE] 10:30" at bounding box center [637, 143] width 206 height 17
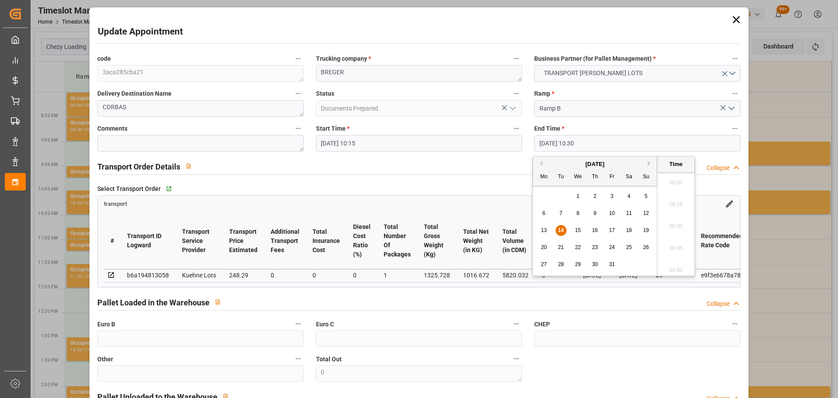
scroll to position [876, 0]
click at [579, 229] on span "15" at bounding box center [578, 230] width 6 height 6
click at [669, 215] on li "10:30" at bounding box center [675, 224] width 37 height 22
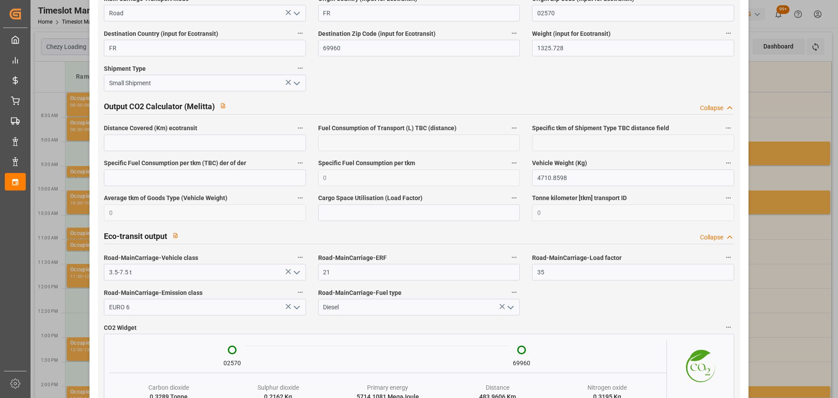
scroll to position [1456, 0]
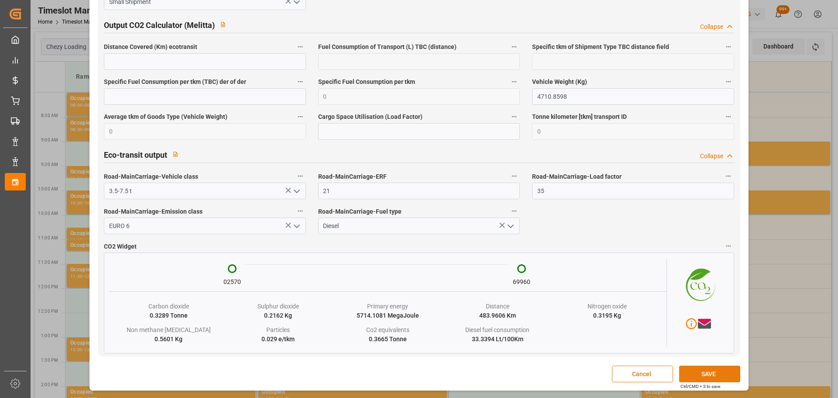
click at [705, 373] on button "SAVE" at bounding box center [709, 373] width 61 height 17
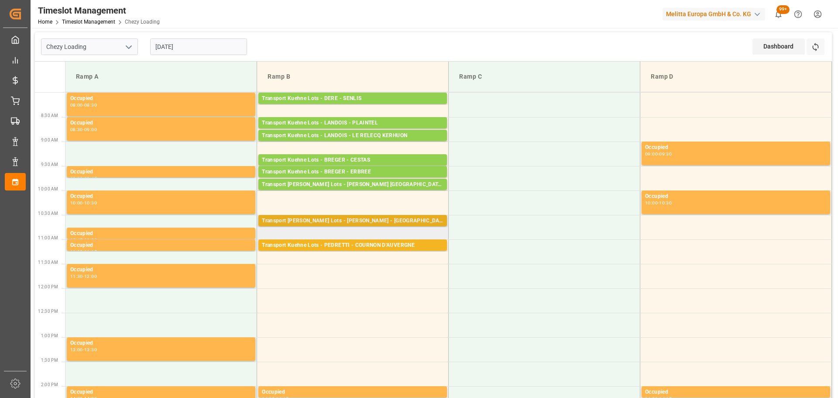
click at [361, 222] on div "Transport [PERSON_NAME] Lots - [PERSON_NAME] - [GEOGRAPHIC_DATA]" at bounding box center [353, 220] width 182 height 9
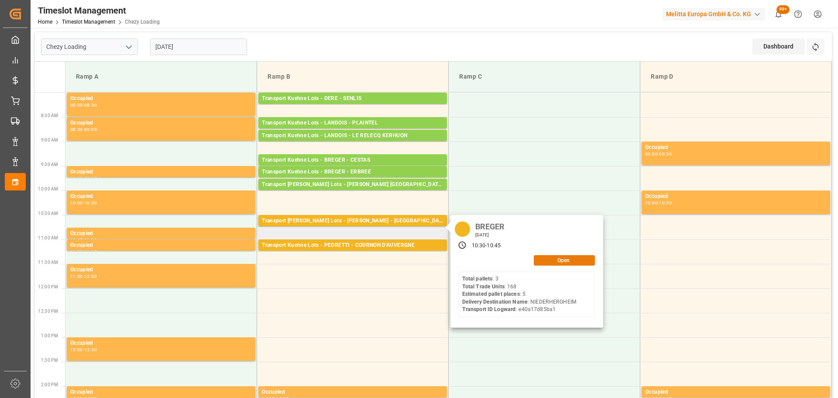
click at [561, 260] on button "Open" at bounding box center [564, 260] width 61 height 10
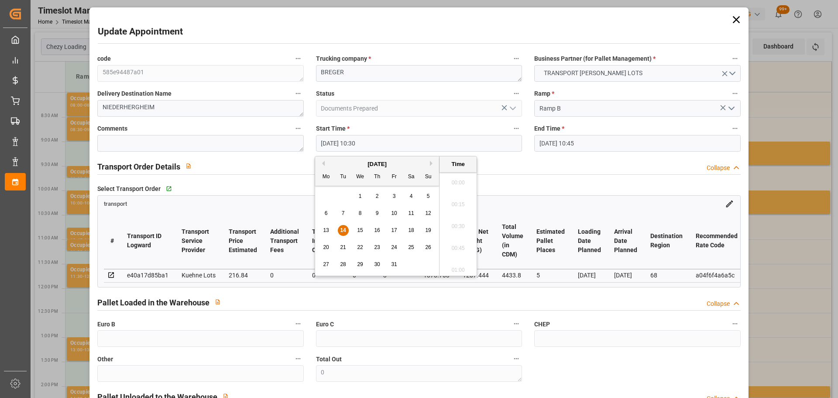
click at [335, 144] on input "[DATE] 10:30" at bounding box center [419, 143] width 206 height 17
click at [359, 228] on span "15" at bounding box center [360, 230] width 6 height 6
click at [453, 221] on li "10:30" at bounding box center [458, 224] width 37 height 22
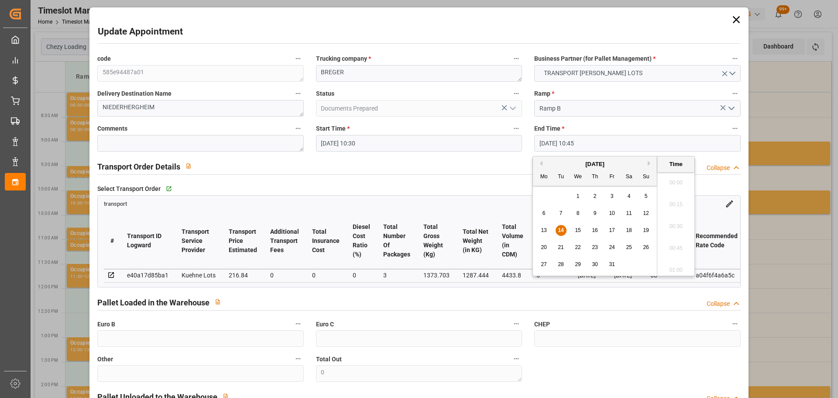
click at [556, 141] on input "[DATE] 10:45" at bounding box center [637, 143] width 206 height 17
click at [578, 229] on span "15" at bounding box center [578, 230] width 6 height 6
click at [672, 220] on li "10:45" at bounding box center [675, 224] width 37 height 22
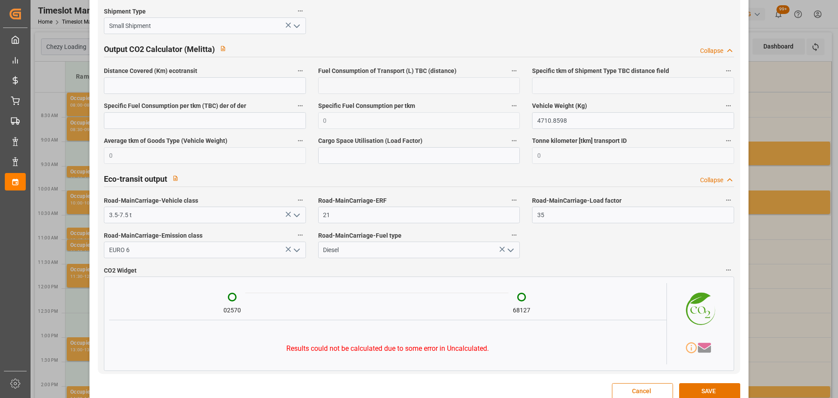
scroll to position [1436, 0]
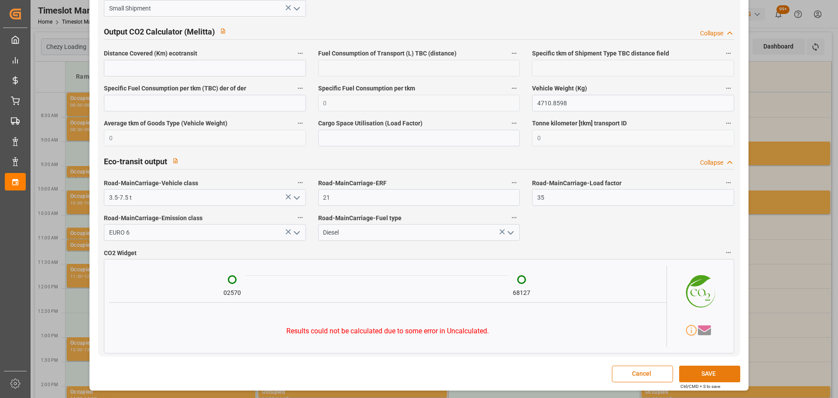
click at [721, 371] on button "SAVE" at bounding box center [709, 373] width 61 height 17
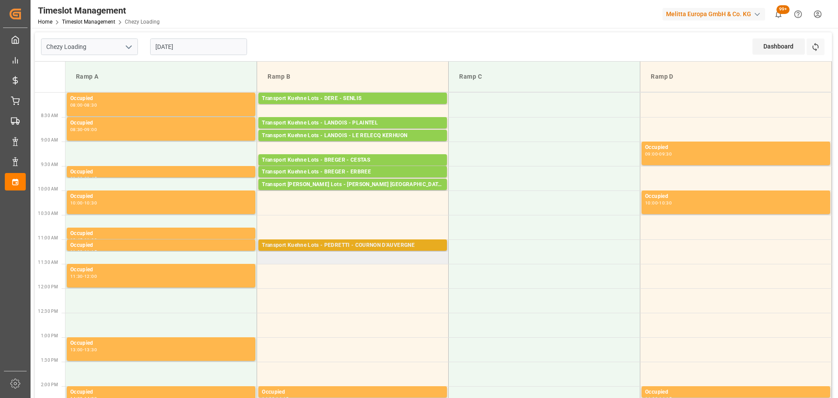
click at [299, 241] on div "Transport Kuehne Lots - PEDRETTI - COURNON D'AUVERGNE" at bounding box center [353, 245] width 182 height 9
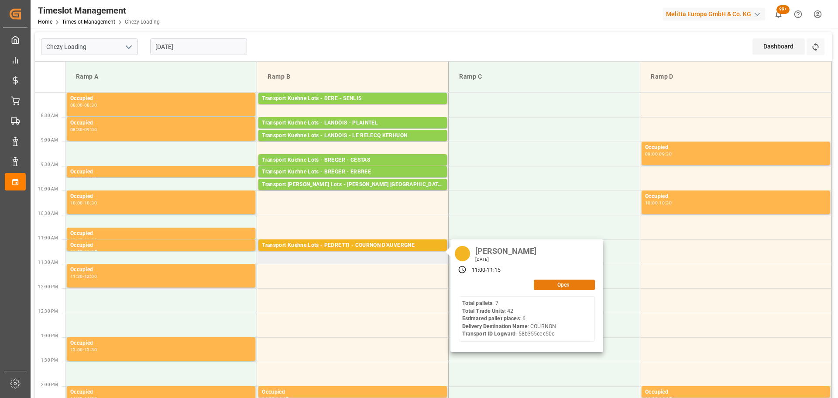
click at [574, 283] on button "Open" at bounding box center [564, 284] width 61 height 10
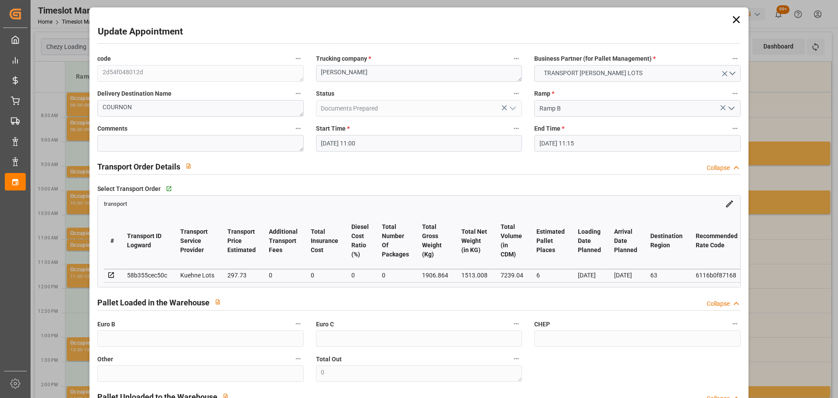
click at [345, 138] on input "[DATE] 11:00" at bounding box center [419, 143] width 206 height 17
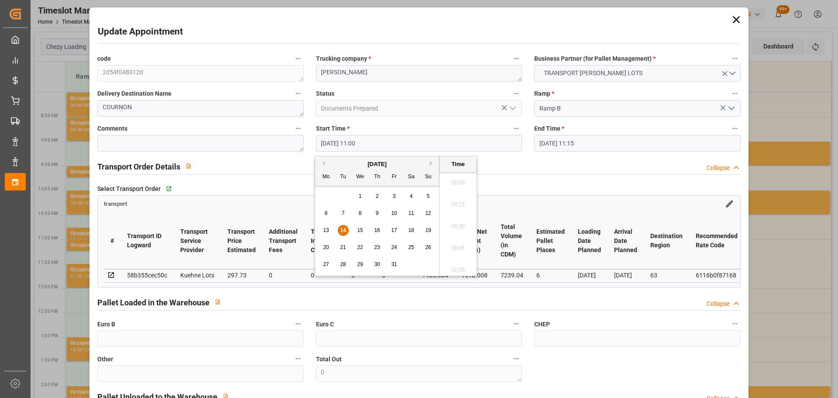
scroll to position [920, 0]
click at [343, 228] on span "14" at bounding box center [343, 230] width 6 height 6
click at [460, 220] on li "10:00" at bounding box center [458, 224] width 37 height 22
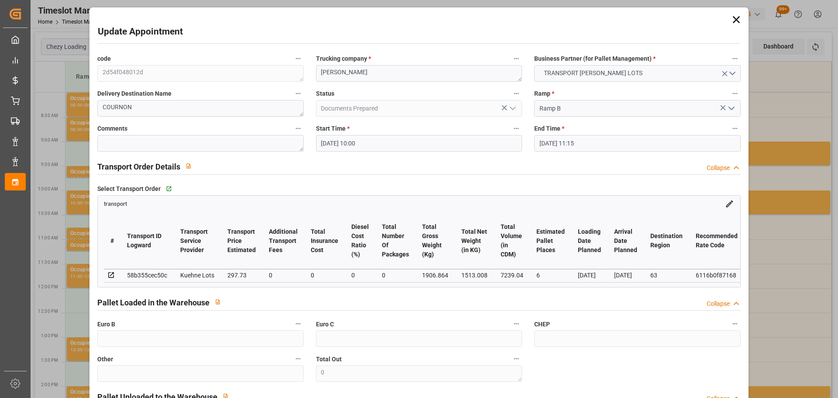
click at [546, 140] on input "[DATE] 11:15" at bounding box center [637, 143] width 206 height 17
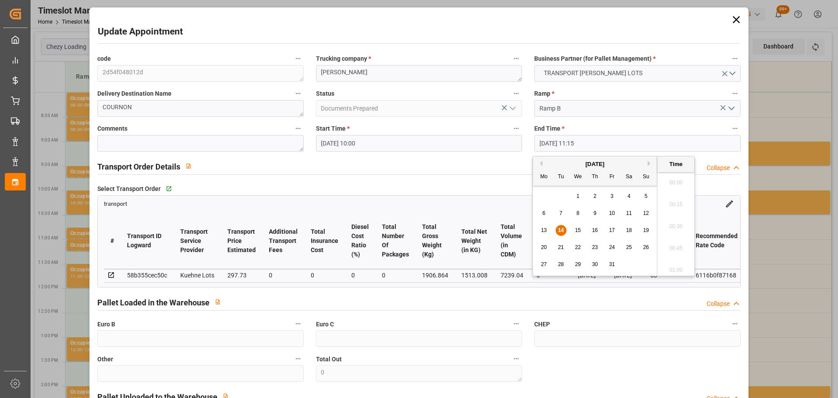
scroll to position [941, 0]
click at [560, 230] on span "14" at bounding box center [561, 230] width 6 height 6
click at [665, 222] on li "10:15" at bounding box center [675, 224] width 37 height 22
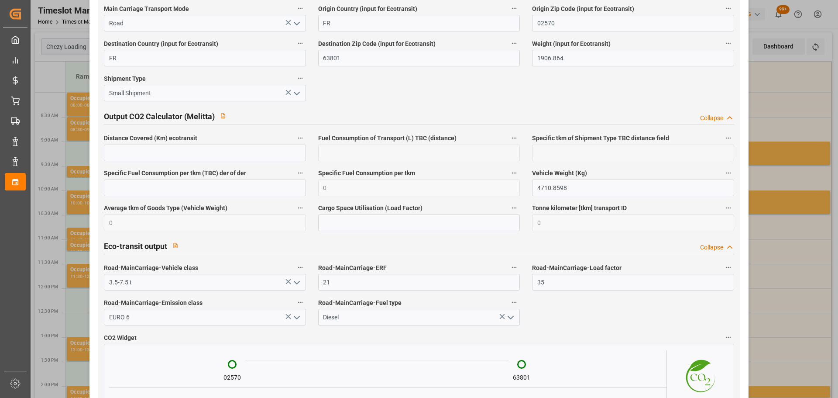
scroll to position [1436, 0]
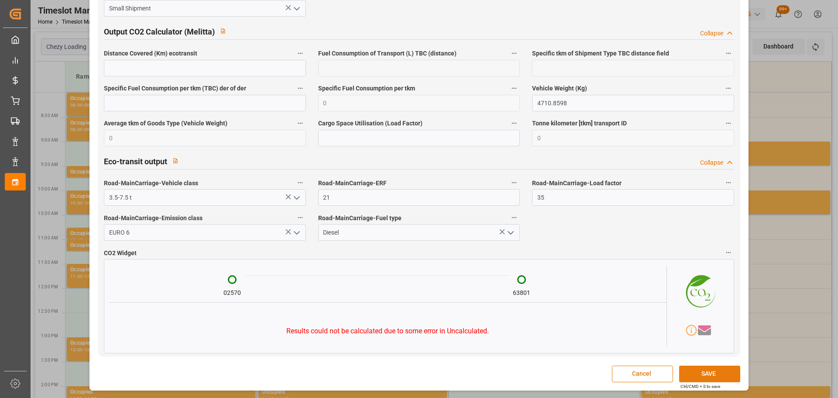
click at [714, 371] on button "SAVE" at bounding box center [709, 373] width 61 height 17
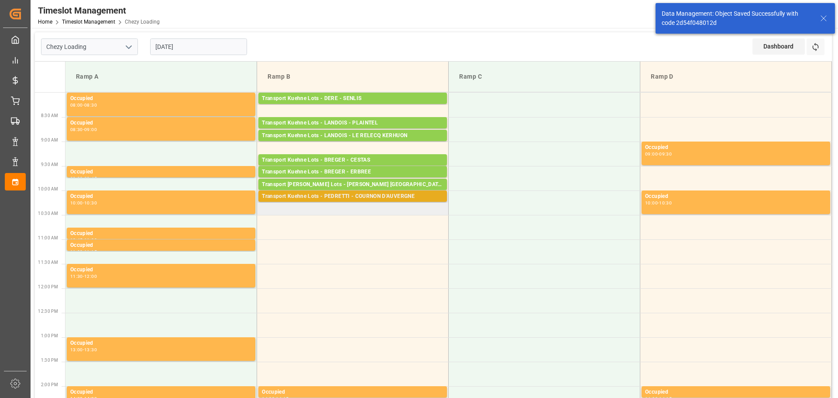
click at [371, 191] on div "Transport [PERSON_NAME] Lots - [PERSON_NAME] D'AUVERGNE Pallets: 7,TU: 42,City:…" at bounding box center [352, 195] width 189 height 11
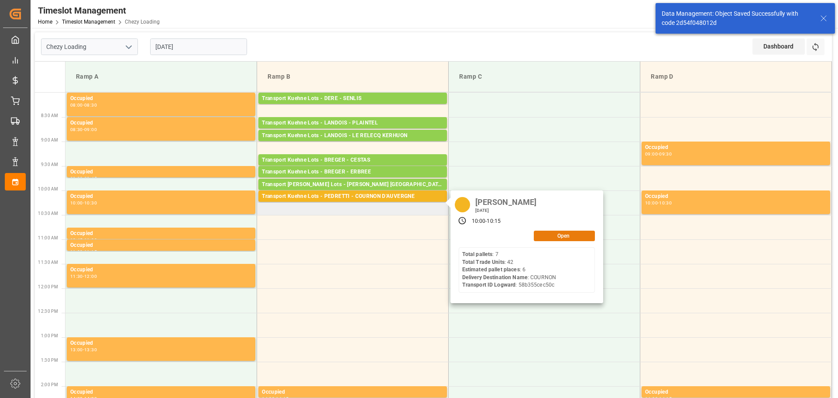
click at [575, 236] on button "Open" at bounding box center [564, 235] width 61 height 10
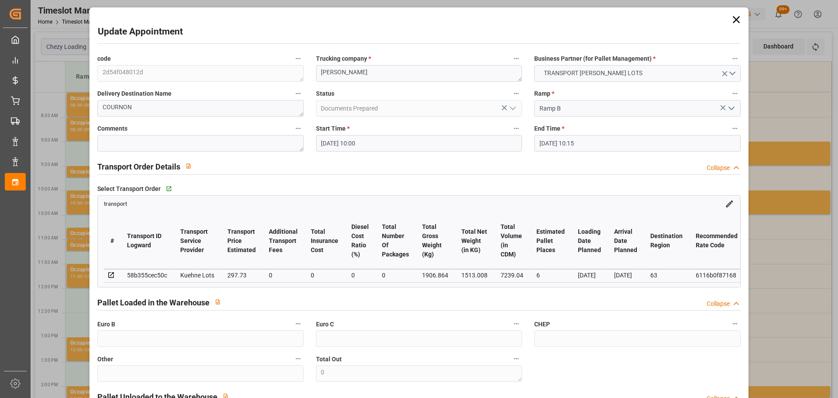
click at [334, 144] on input "[DATE] 10:00" at bounding box center [419, 143] width 206 height 17
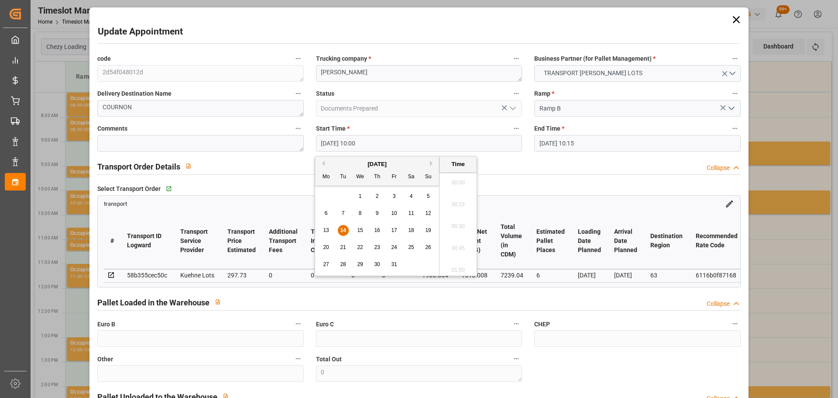
scroll to position [832, 0]
click at [342, 228] on span "14" at bounding box center [343, 230] width 6 height 6
click at [452, 248] on li "10:15" at bounding box center [458, 245] width 37 height 22
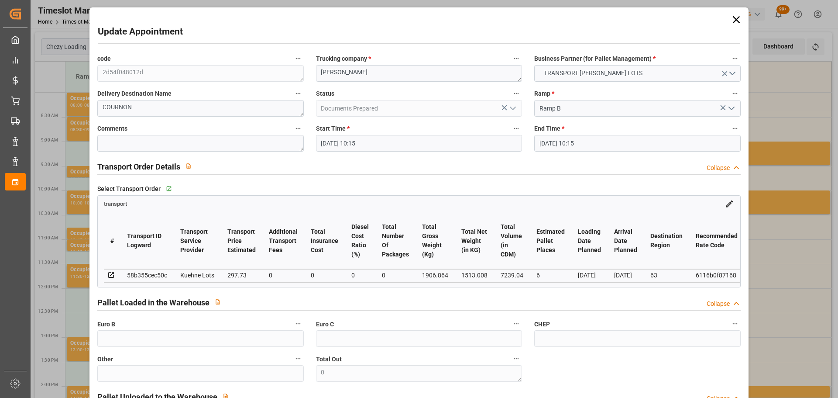
click at [567, 142] on input "[DATE] 10:15" at bounding box center [637, 143] width 206 height 17
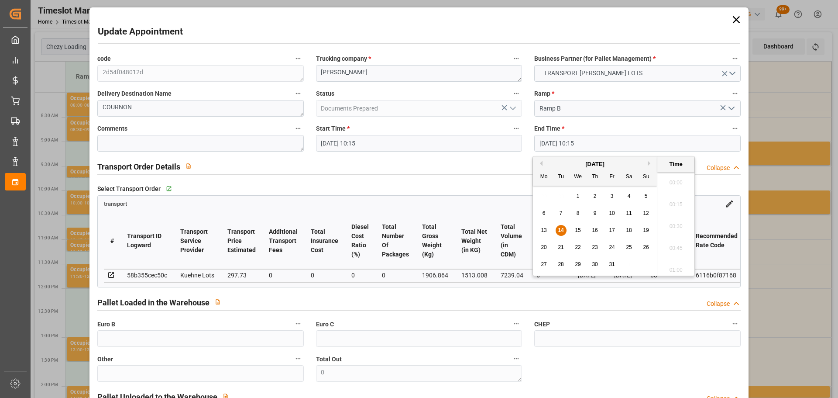
scroll to position [854, 0]
click at [559, 229] on span "14" at bounding box center [561, 230] width 6 height 6
click at [669, 244] on li "10:30" at bounding box center [675, 245] width 37 height 22
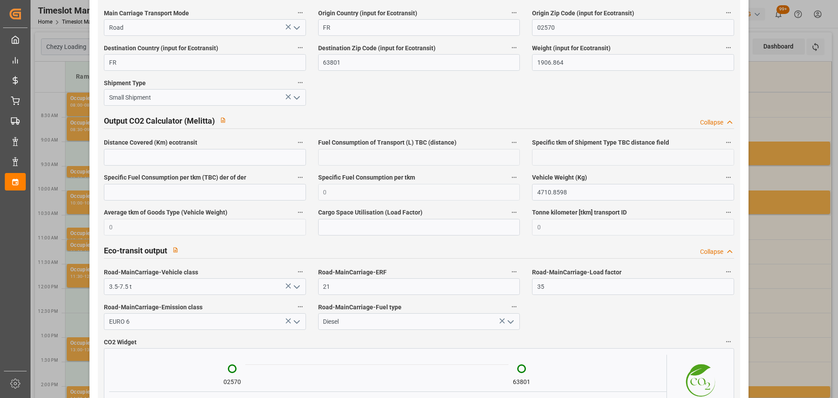
scroll to position [1436, 0]
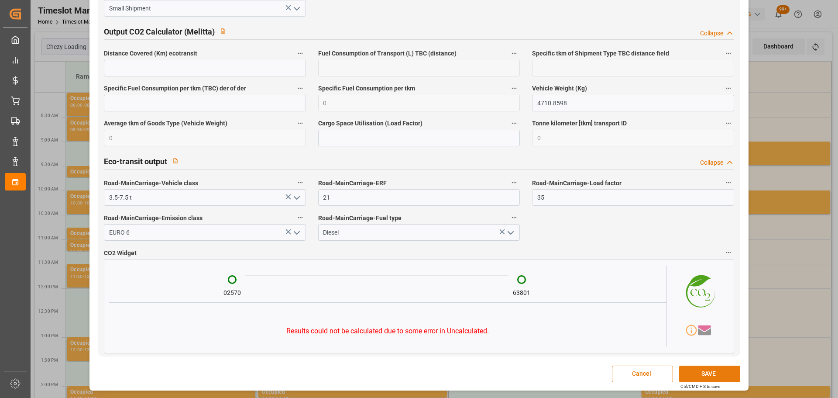
click at [712, 370] on button "SAVE" at bounding box center [709, 373] width 61 height 17
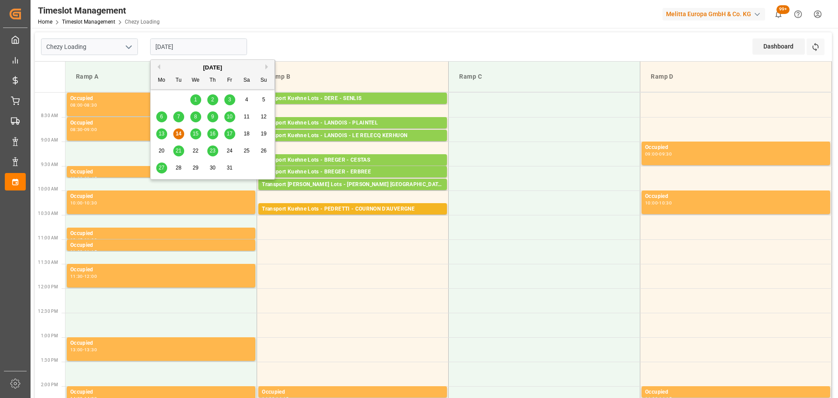
click at [174, 46] on input "[DATE]" at bounding box center [198, 46] width 97 height 17
click at [197, 132] on span "15" at bounding box center [195, 134] width 6 height 6
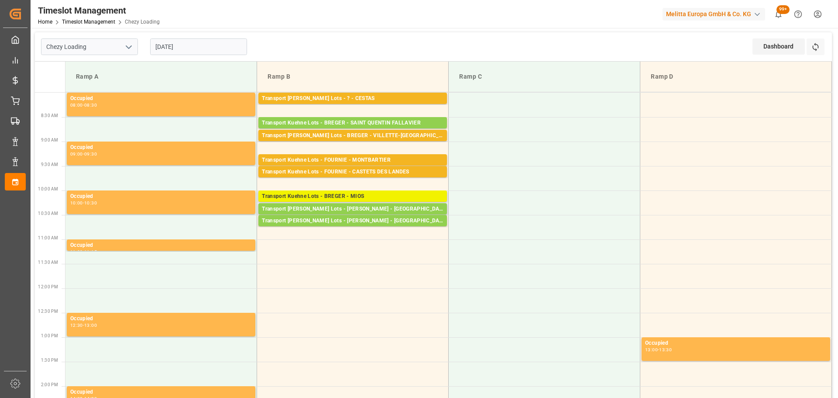
click at [363, 195] on div "Transport Kuehne Lots - BREGER - MIOS" at bounding box center [353, 196] width 182 height 9
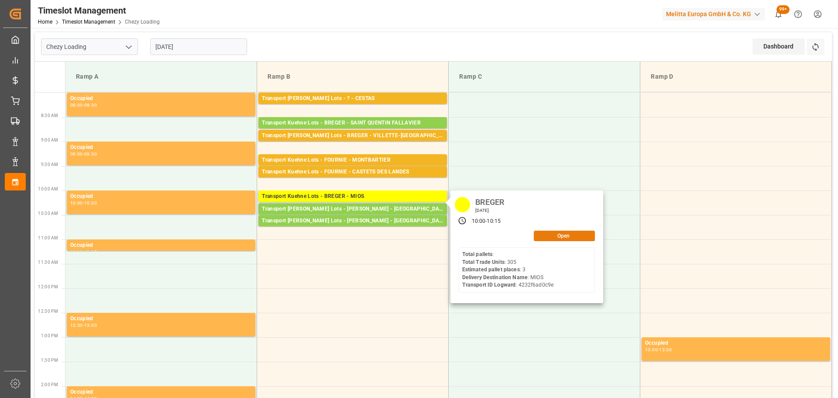
click at [552, 235] on button "Open" at bounding box center [564, 235] width 61 height 10
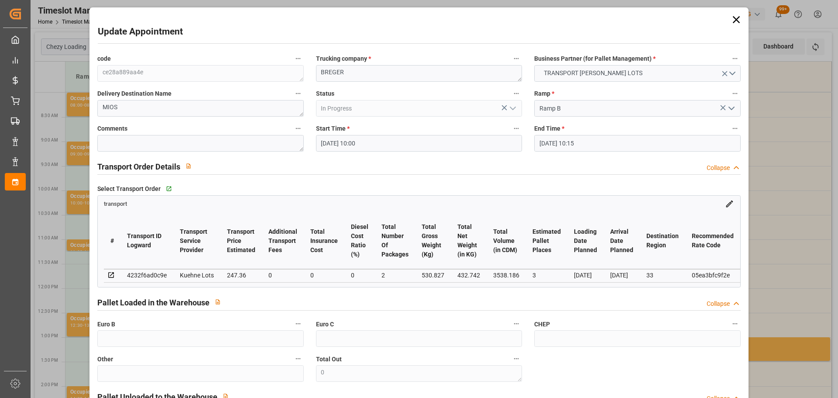
click at [342, 141] on input "[DATE] 10:00" at bounding box center [419, 143] width 206 height 17
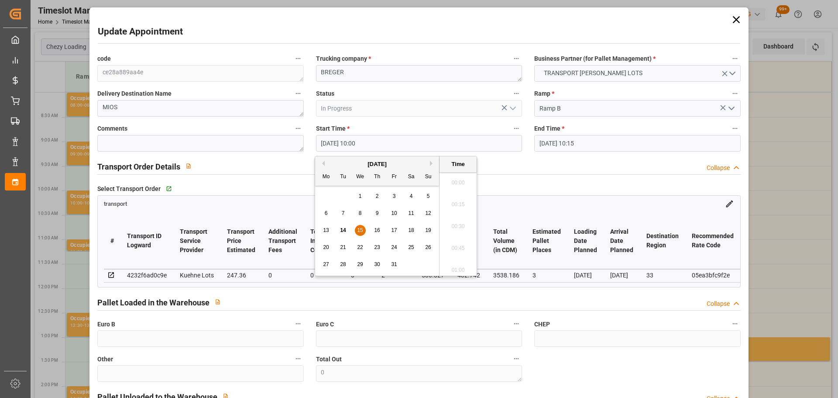
scroll to position [832, 0]
click at [345, 227] on span "14" at bounding box center [343, 230] width 6 height 6
click at [456, 243] on li "10:45" at bounding box center [458, 245] width 37 height 22
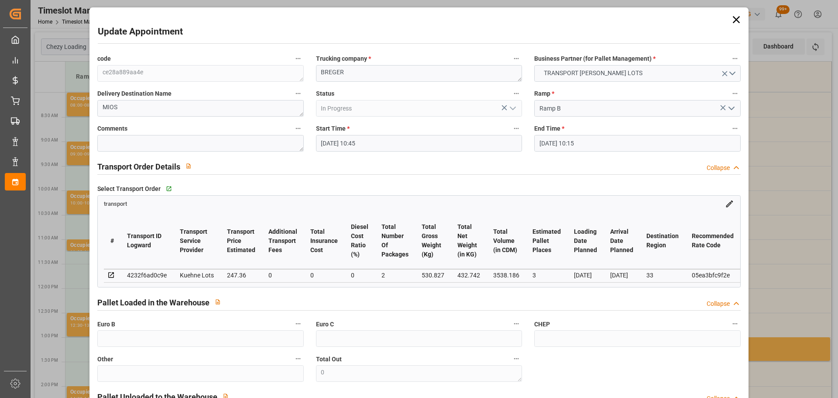
click at [564, 142] on input "[DATE] 10:15" at bounding box center [637, 143] width 206 height 17
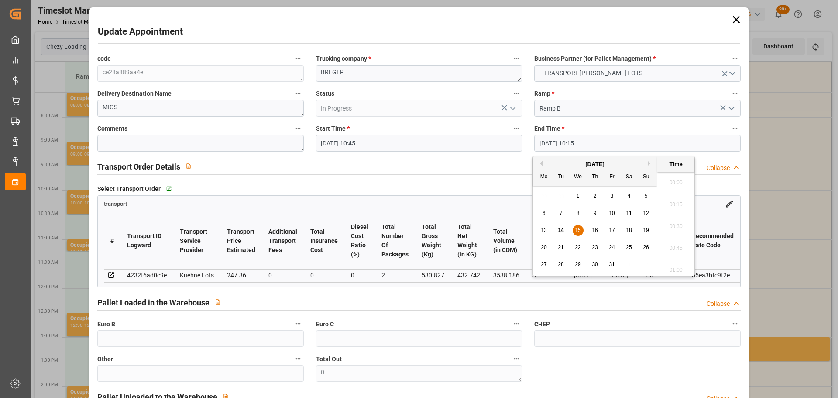
scroll to position [854, 0]
click at [561, 227] on span "14" at bounding box center [561, 230] width 6 height 6
drag, startPoint x: 673, startPoint y: 198, endPoint x: 676, endPoint y: 210, distance: 11.8
click at [673, 201] on li "11:00" at bounding box center [675, 202] width 37 height 22
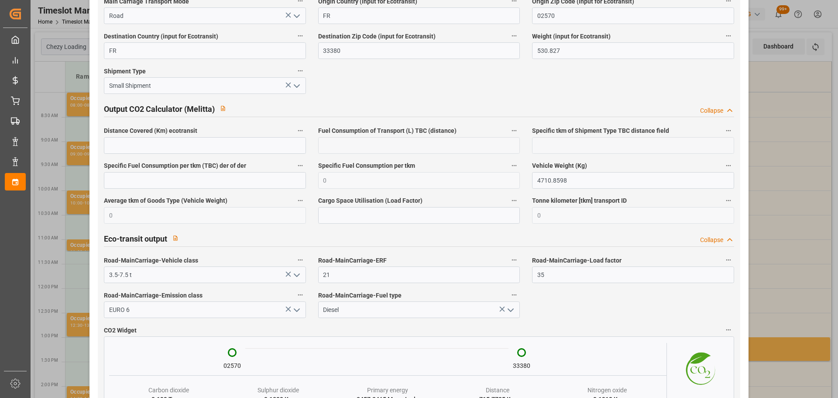
scroll to position [1443, 0]
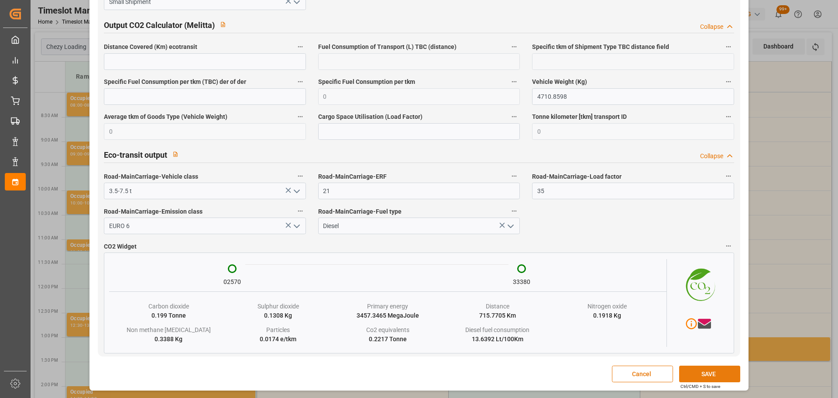
click at [707, 371] on button "SAVE" at bounding box center [709, 373] width 61 height 17
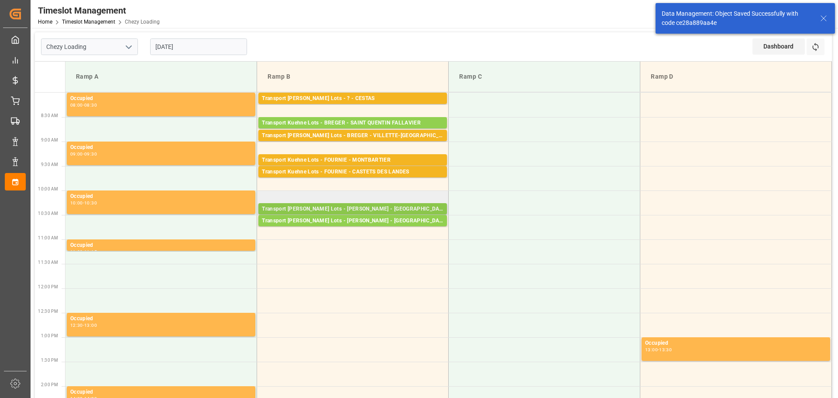
click at [339, 207] on div "Transport [PERSON_NAME] Lots - [PERSON_NAME] - [GEOGRAPHIC_DATA]" at bounding box center [353, 209] width 182 height 9
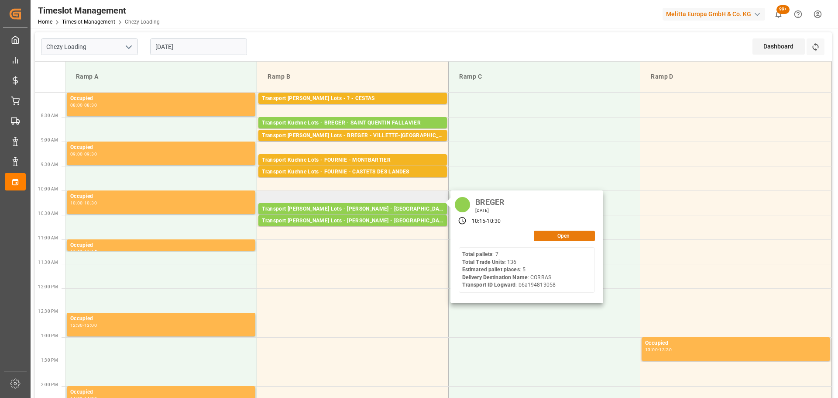
click at [556, 236] on button "Open" at bounding box center [564, 235] width 61 height 10
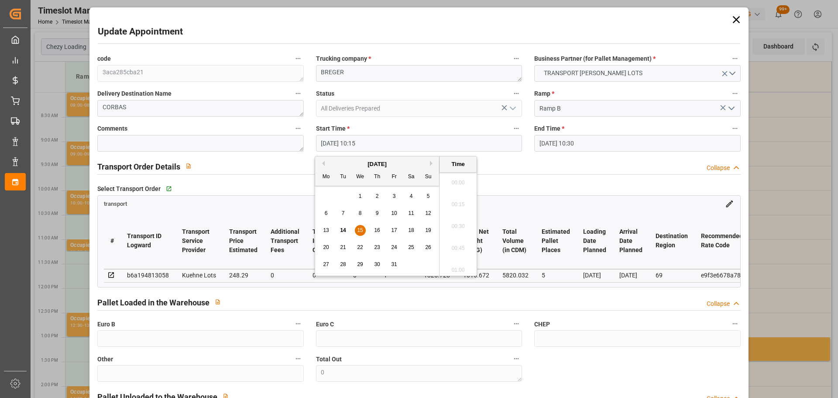
click at [348, 137] on input "[DATE] 10:15" at bounding box center [419, 143] width 206 height 17
click at [343, 230] on span "14" at bounding box center [343, 230] width 6 height 6
click at [453, 196] on li "11:00" at bounding box center [458, 202] width 37 height 22
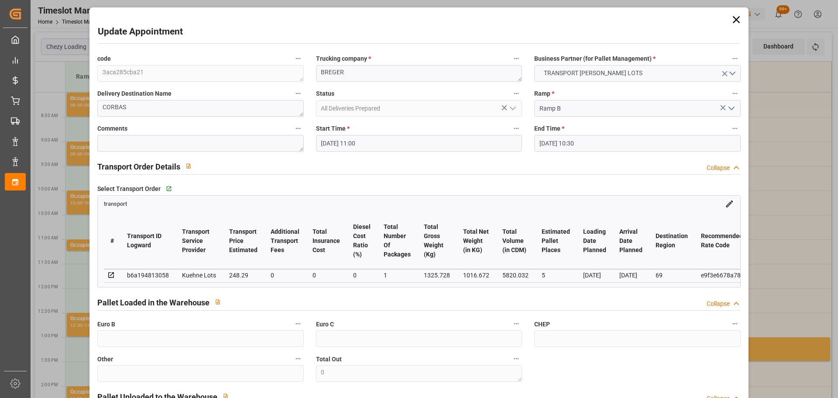
drag, startPoint x: 553, startPoint y: 138, endPoint x: 558, endPoint y: 151, distance: 13.9
click at [554, 138] on input "[DATE] 10:30" at bounding box center [637, 143] width 206 height 17
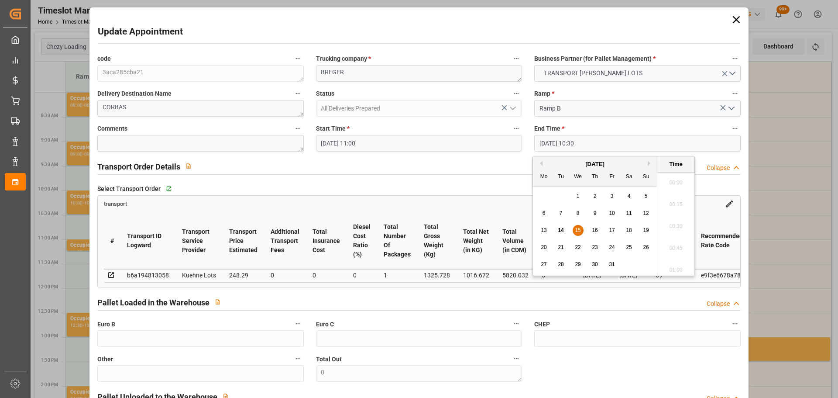
scroll to position [876, 0]
click at [559, 227] on span "14" at bounding box center [561, 230] width 6 height 6
click at [671, 196] on li "11:15" at bounding box center [675, 202] width 37 height 22
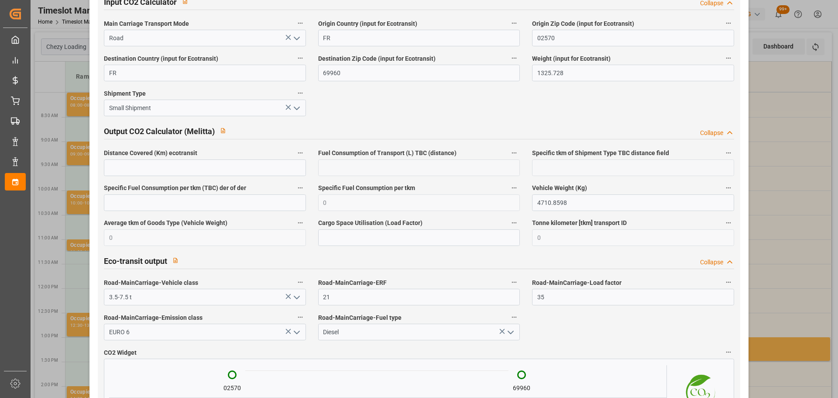
scroll to position [1456, 0]
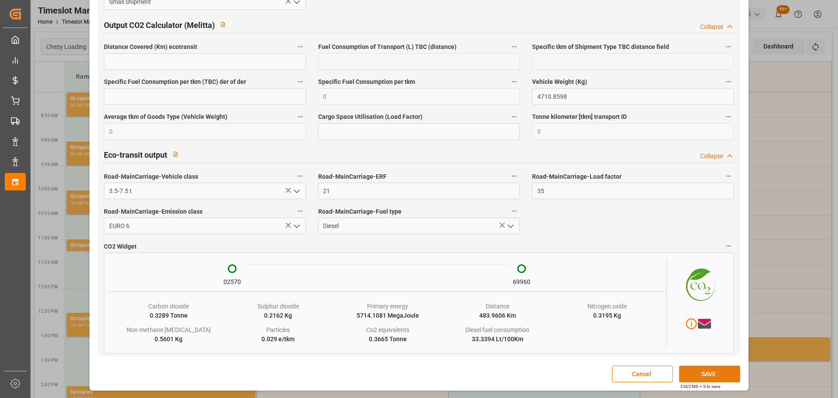
click at [698, 368] on button "SAVE" at bounding box center [709, 373] width 61 height 17
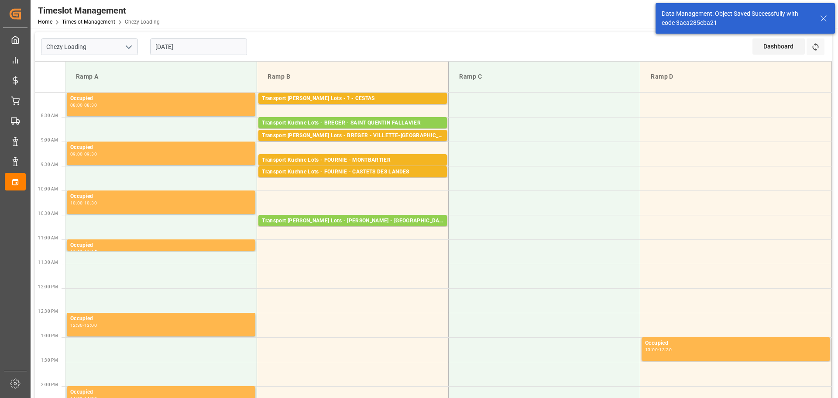
click at [332, 218] on div "Transport [PERSON_NAME] Lots - [PERSON_NAME] - [GEOGRAPHIC_DATA]" at bounding box center [353, 220] width 182 height 9
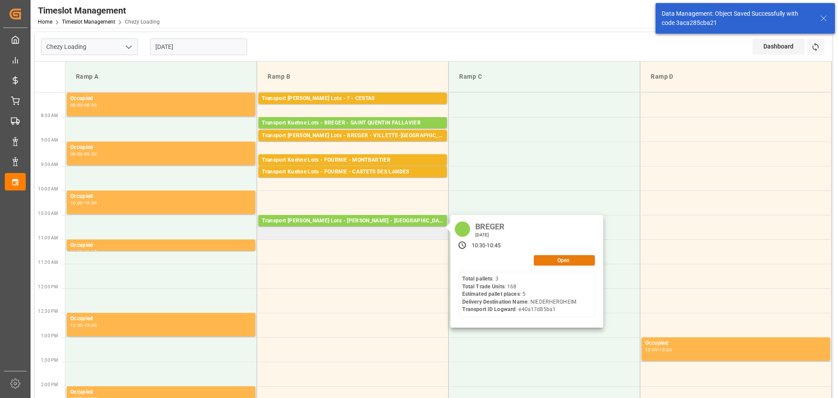
click at [579, 258] on button "Open" at bounding box center [564, 260] width 61 height 10
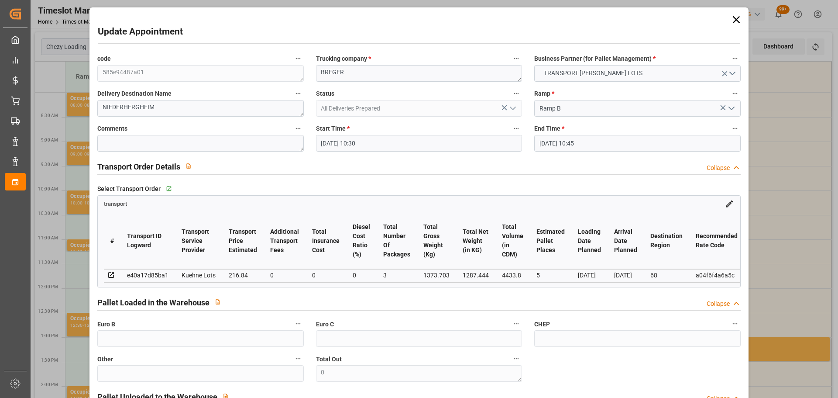
click at [331, 141] on input "[DATE] 10:30" at bounding box center [419, 143] width 206 height 17
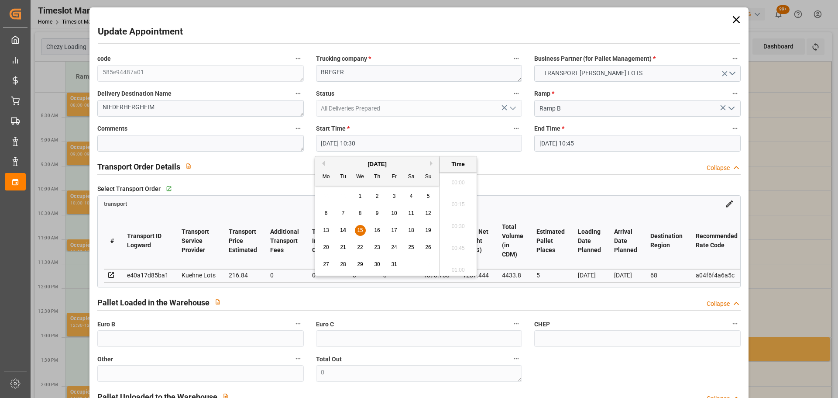
scroll to position [876, 0]
click at [343, 230] on span "14" at bounding box center [343, 230] width 6 height 6
drag, startPoint x: 455, startPoint y: 200, endPoint x: 473, endPoint y: 192, distance: 20.3
click at [455, 200] on li "11:15" at bounding box center [458, 202] width 37 height 22
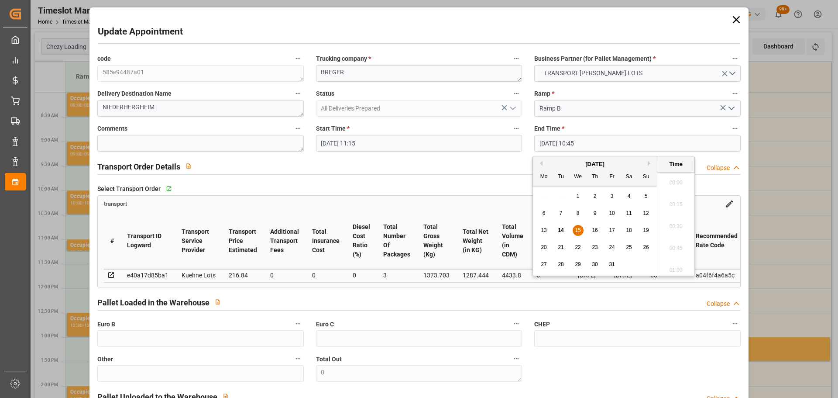
click at [550, 142] on input "[DATE] 10:45" at bounding box center [637, 143] width 206 height 17
drag, startPoint x: 561, startPoint y: 228, endPoint x: 569, endPoint y: 228, distance: 7.9
click at [563, 228] on span "14" at bounding box center [561, 230] width 6 height 6
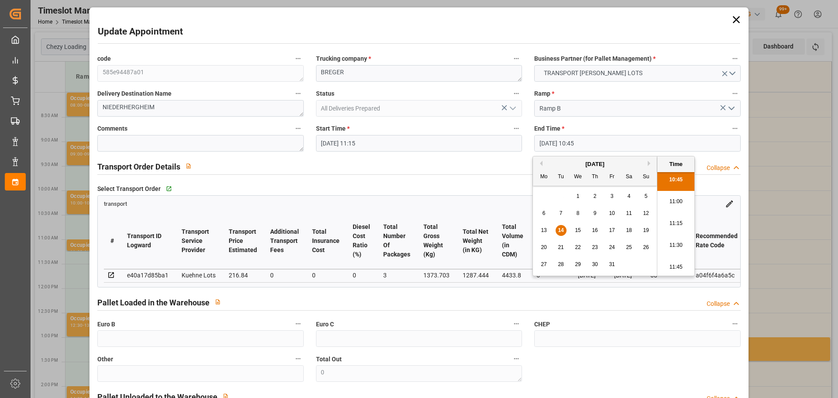
click at [677, 240] on li "11:30" at bounding box center [675, 245] width 37 height 22
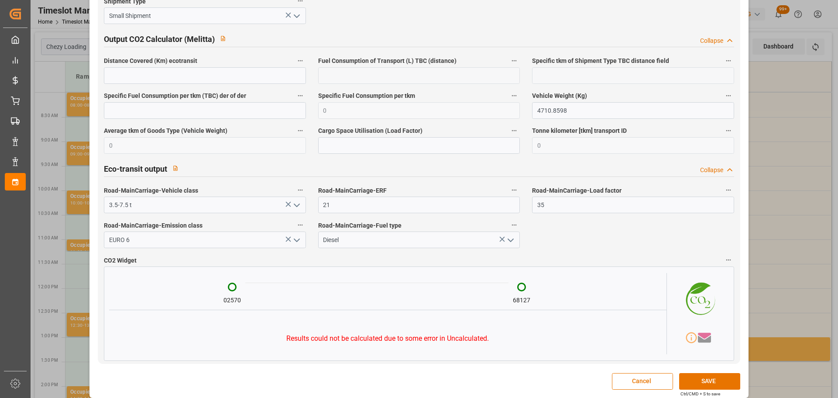
scroll to position [1436, 0]
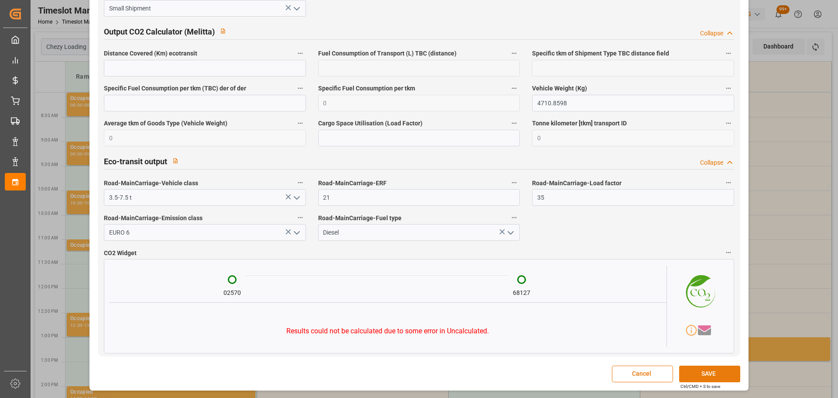
click at [704, 371] on button "SAVE" at bounding box center [709, 373] width 61 height 17
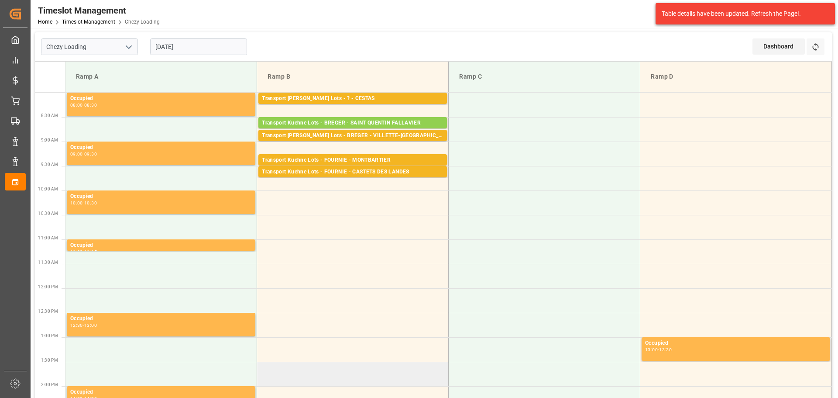
click at [423, 361] on td at bounding box center [353, 373] width 192 height 24
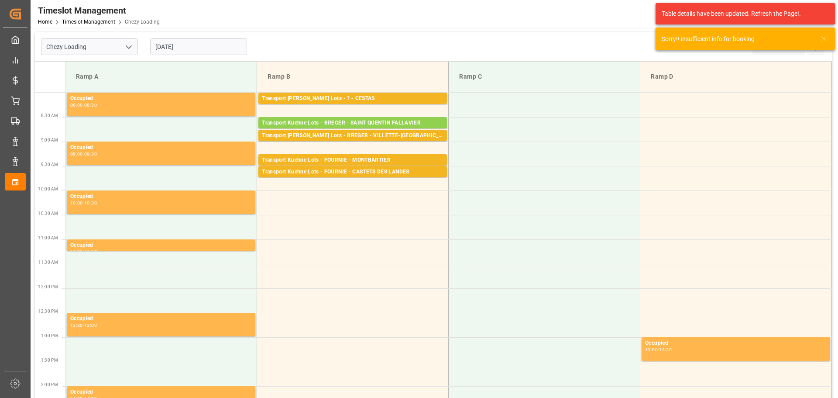
click at [202, 50] on input "[DATE]" at bounding box center [198, 46] width 97 height 17
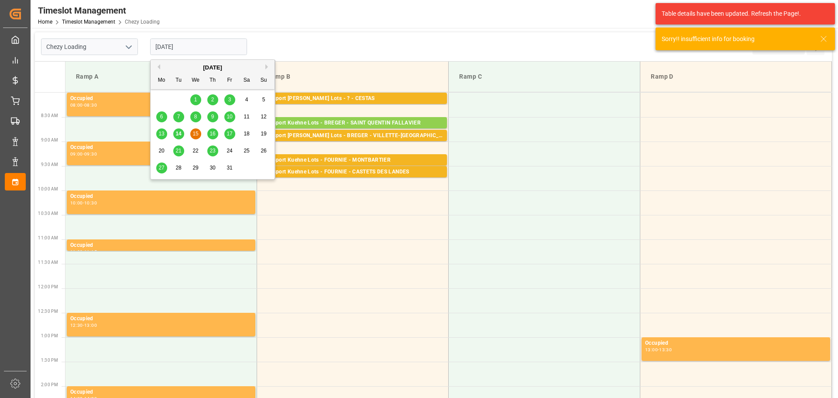
click at [174, 131] on div "14" at bounding box center [178, 134] width 11 height 10
